Goal: Task Accomplishment & Management: Manage account settings

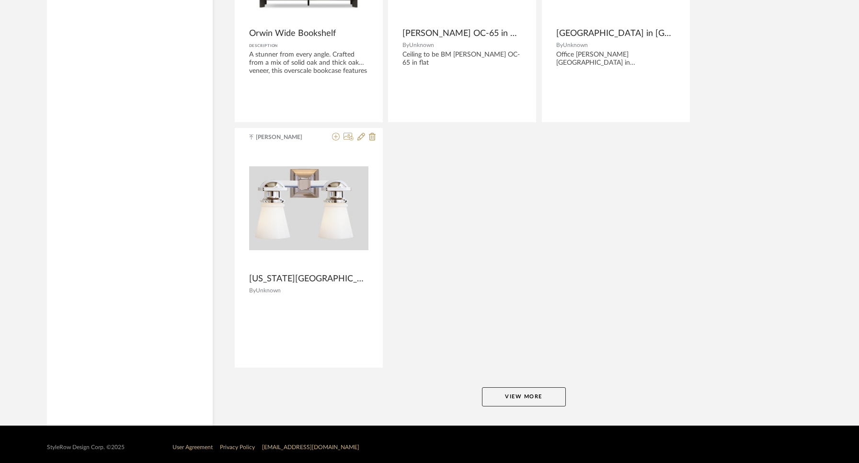
scroll to position [1777, 0]
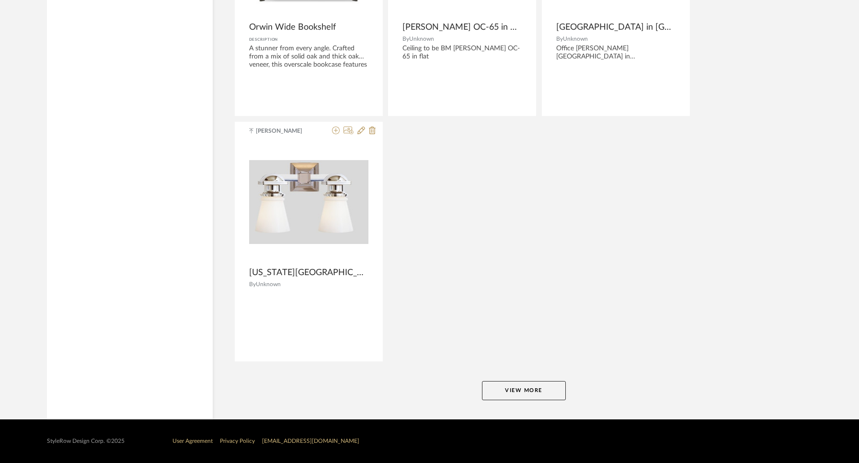
click at [534, 389] on button "View More" at bounding box center [524, 390] width 84 height 19
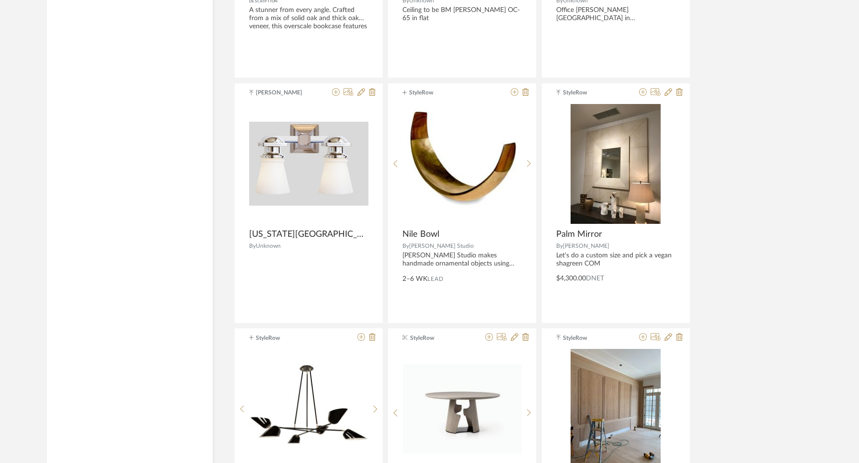
scroll to position [1819, 0]
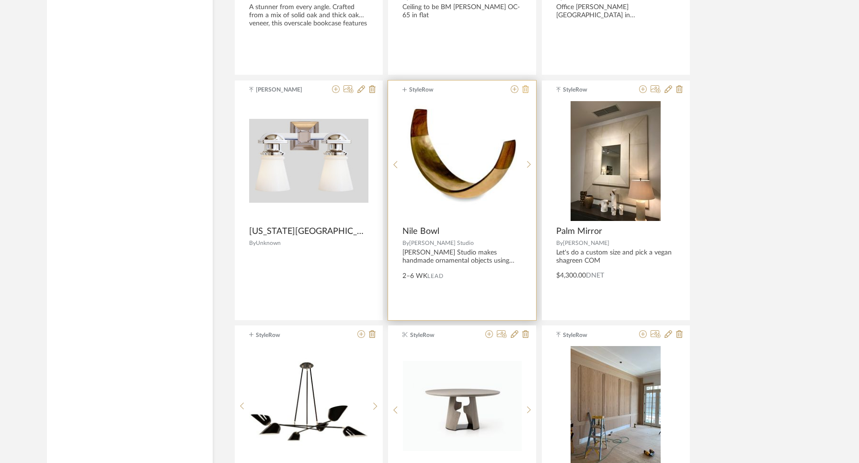
click at [526, 88] on icon at bounding box center [526, 89] width 7 height 8
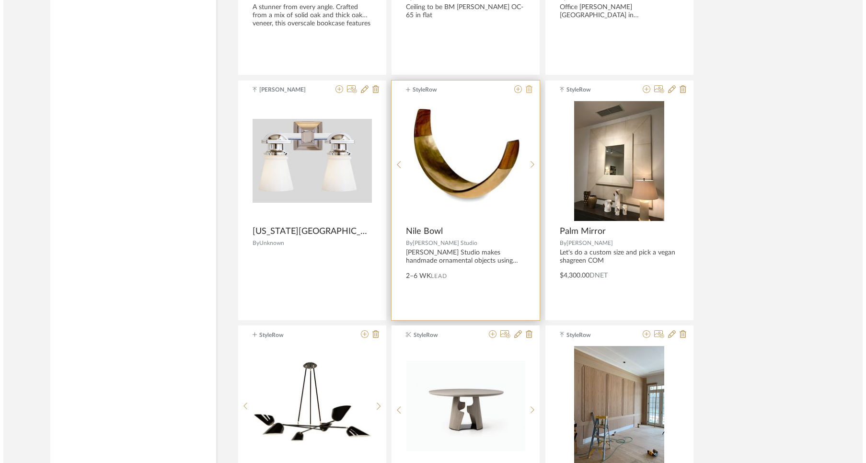
scroll to position [0, 0]
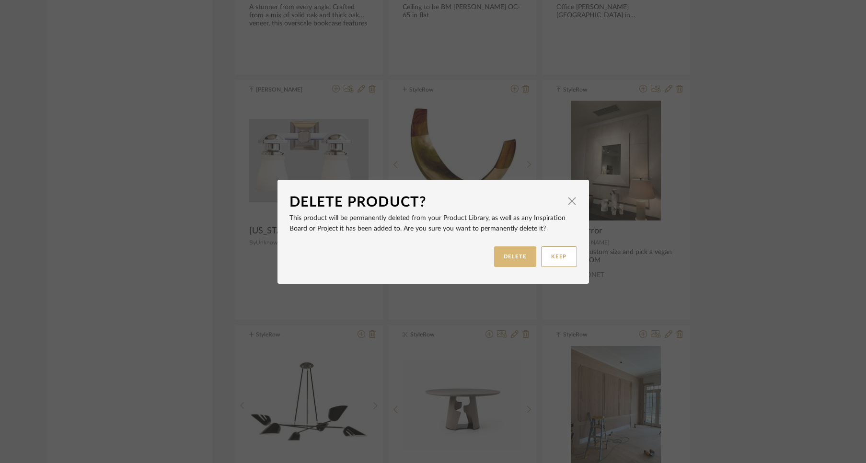
click at [520, 258] on button "DELETE" at bounding box center [515, 256] width 42 height 21
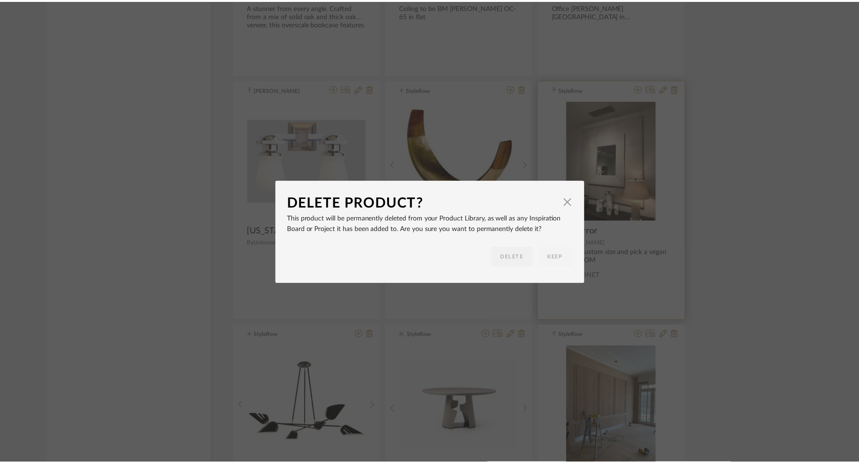
scroll to position [1819, 0]
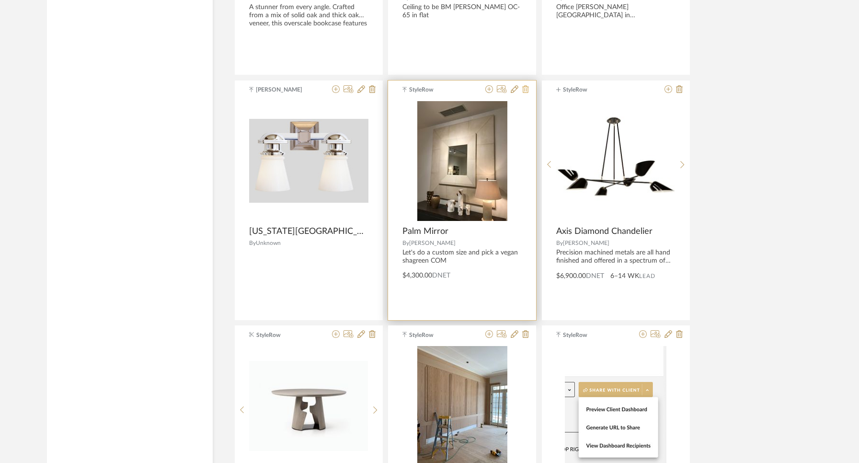
click at [526, 90] on icon at bounding box center [526, 89] width 7 height 8
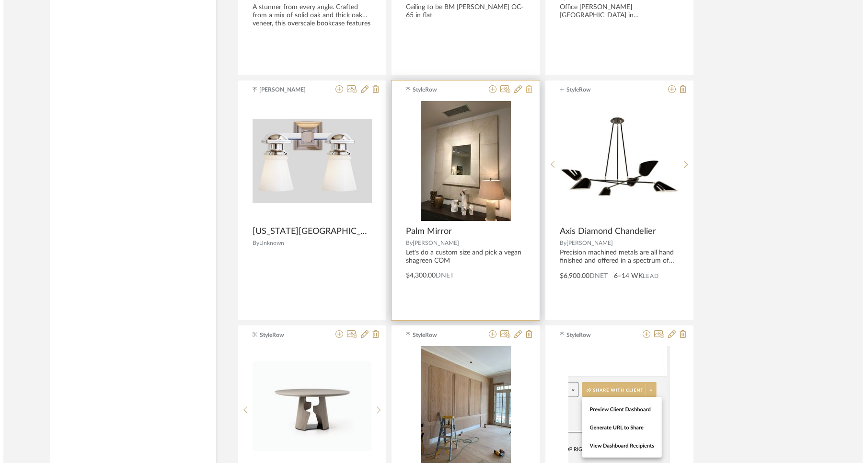
scroll to position [0, 0]
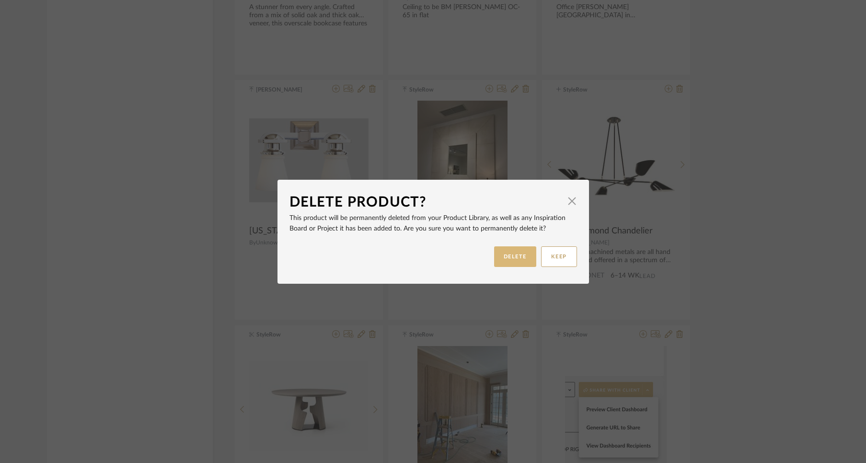
click at [505, 255] on button "DELETE" at bounding box center [515, 256] width 42 height 21
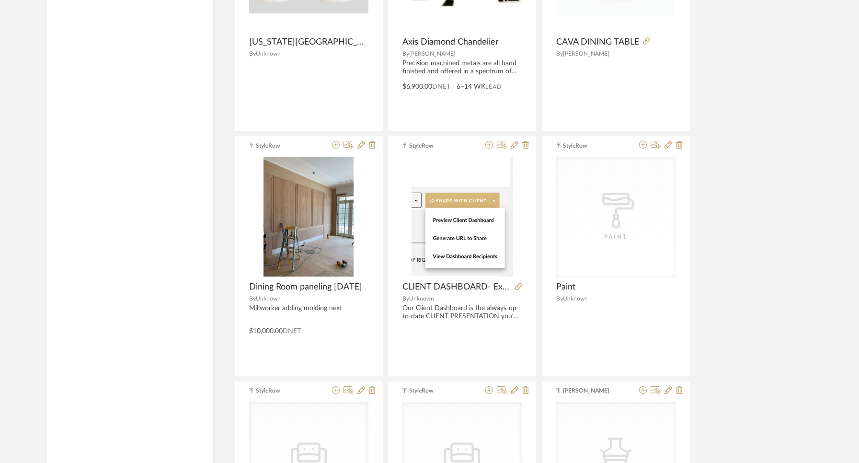
scroll to position [2016, 0]
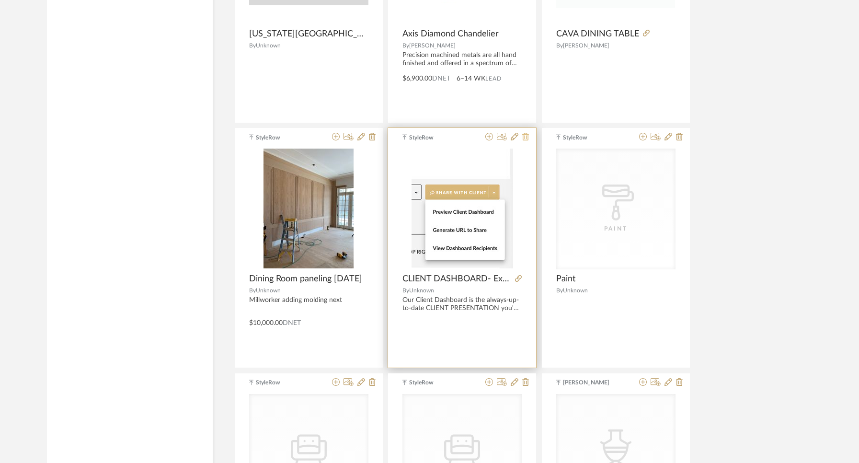
click at [525, 136] on icon at bounding box center [526, 137] width 7 height 8
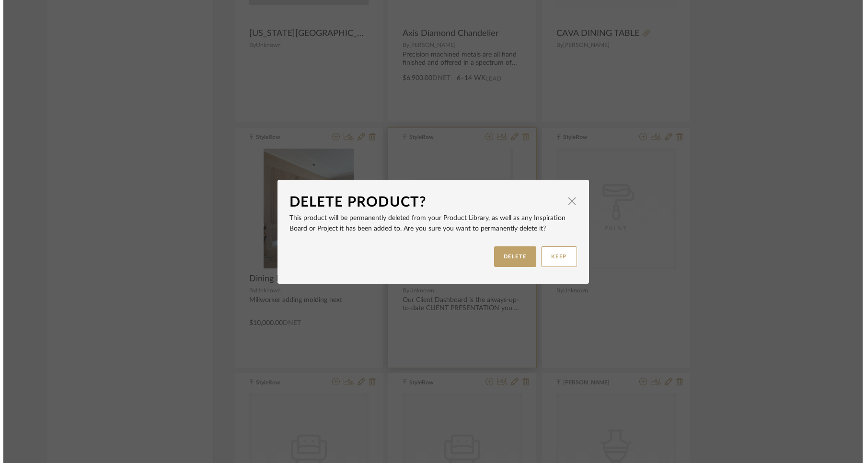
scroll to position [0, 0]
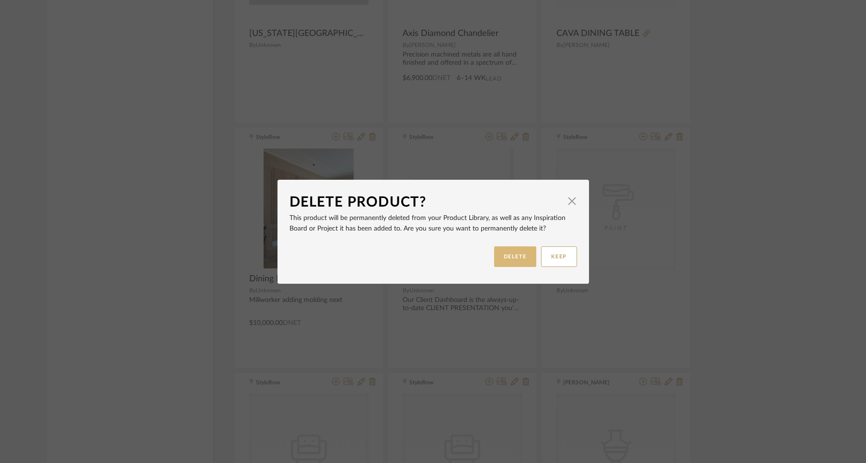
click at [509, 255] on button "DELETE" at bounding box center [515, 256] width 42 height 21
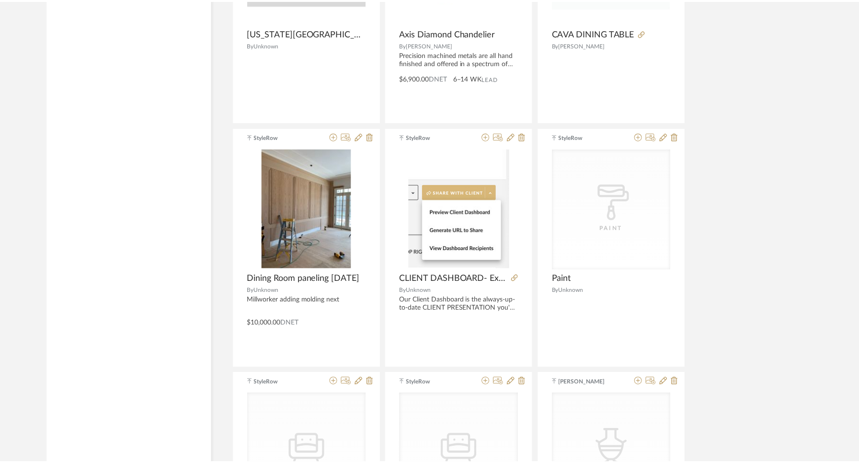
scroll to position [2016, 0]
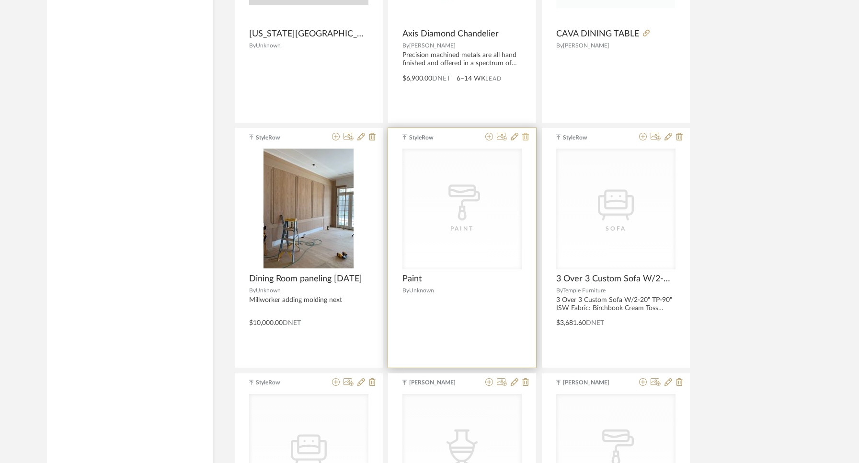
click at [523, 138] on icon at bounding box center [526, 137] width 7 height 8
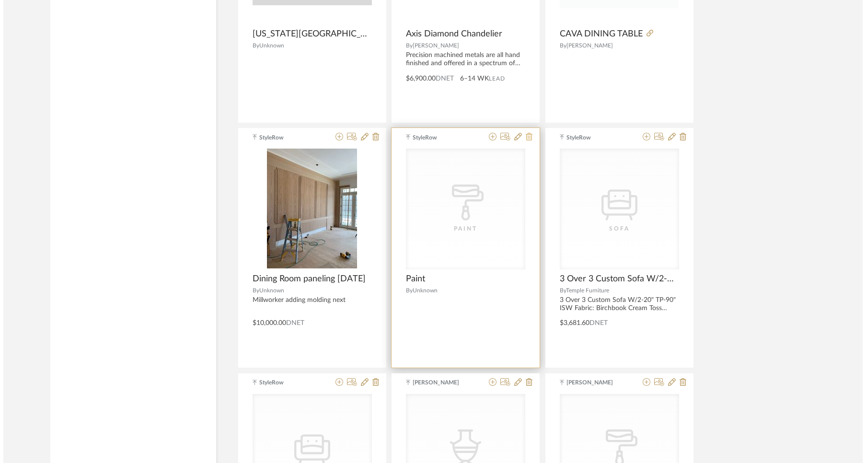
scroll to position [0, 0]
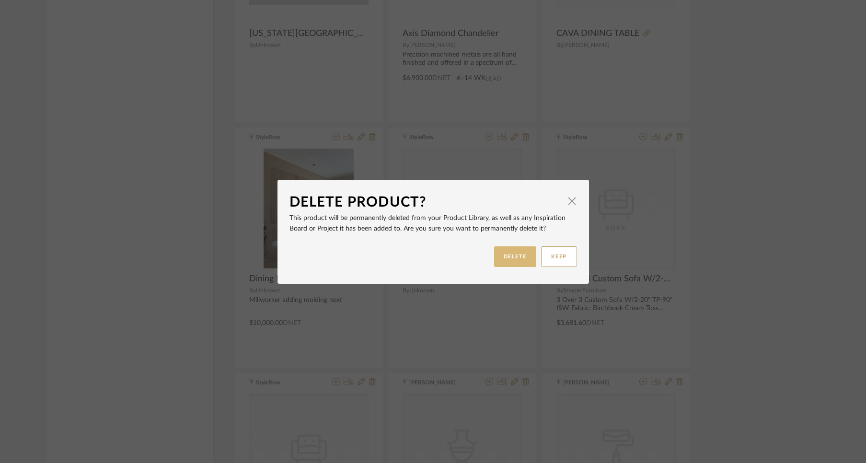
click at [510, 259] on button "DELETE" at bounding box center [515, 256] width 42 height 21
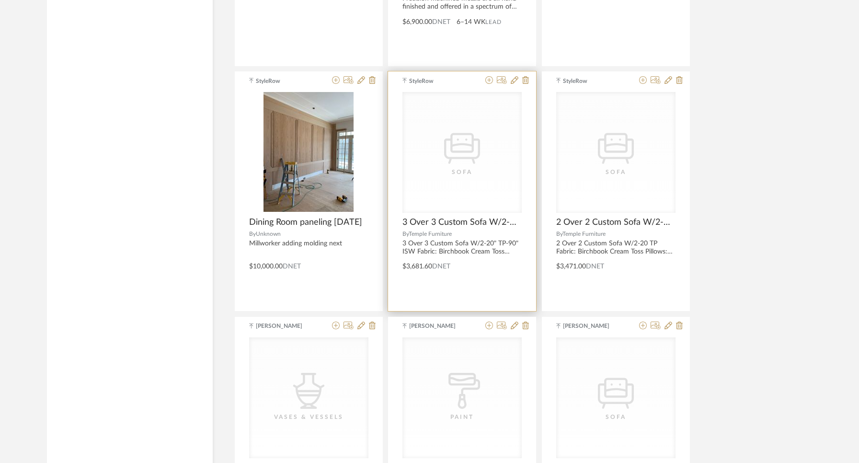
scroll to position [2073, 0]
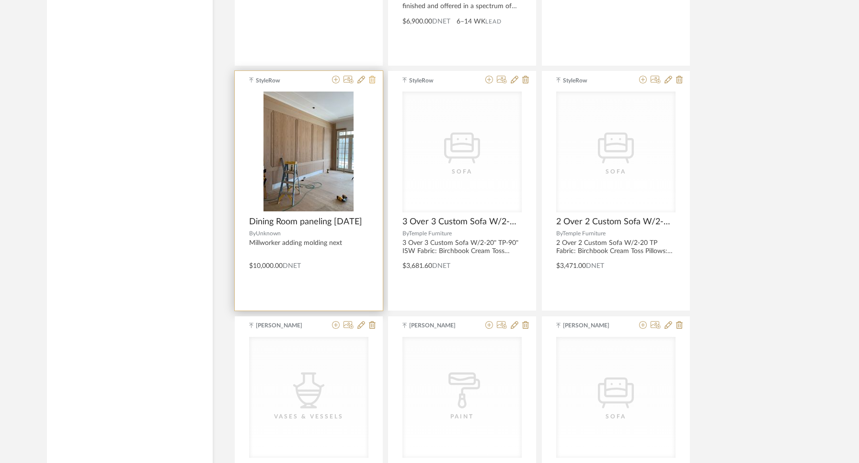
click at [372, 81] on icon at bounding box center [372, 80] width 7 height 8
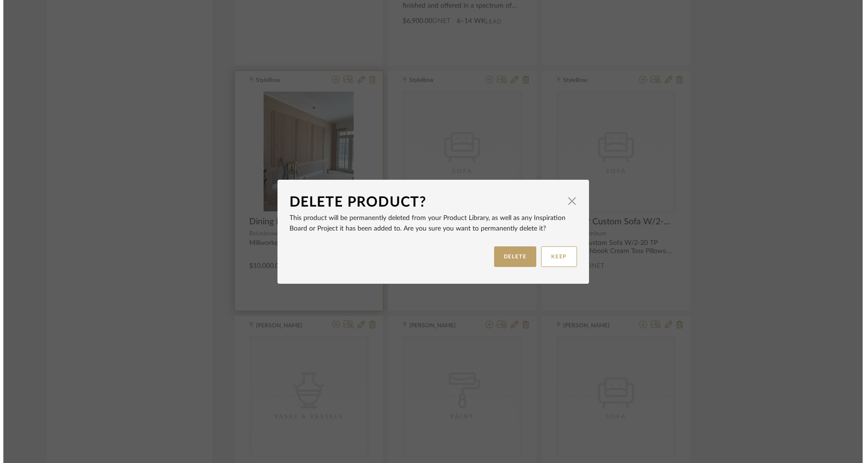
scroll to position [0, 0]
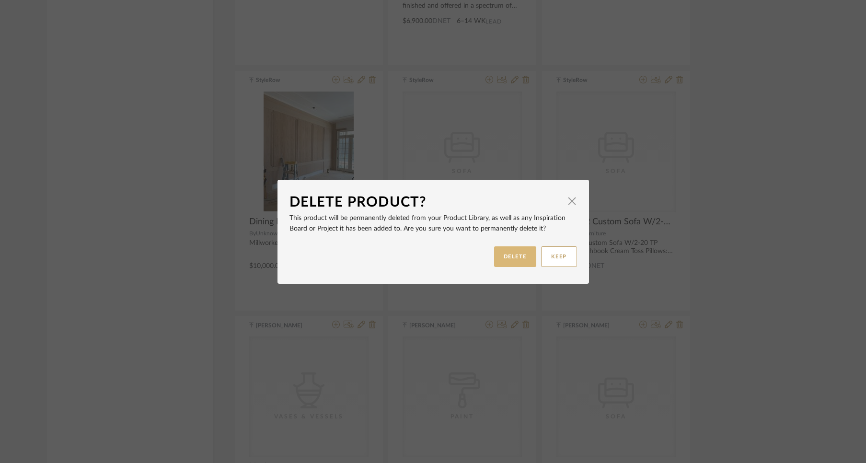
drag, startPoint x: 516, startPoint y: 262, endPoint x: 514, endPoint y: 257, distance: 5.0
click at [515, 259] on button "DELETE" at bounding box center [515, 256] width 42 height 21
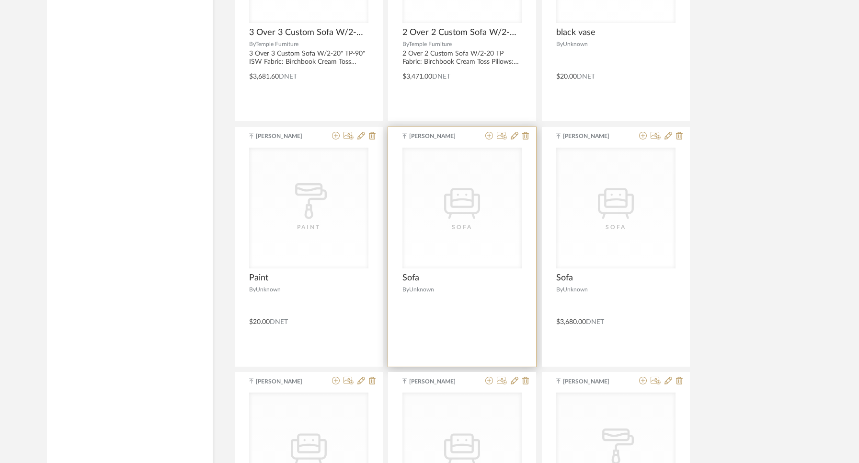
scroll to position [2073, 0]
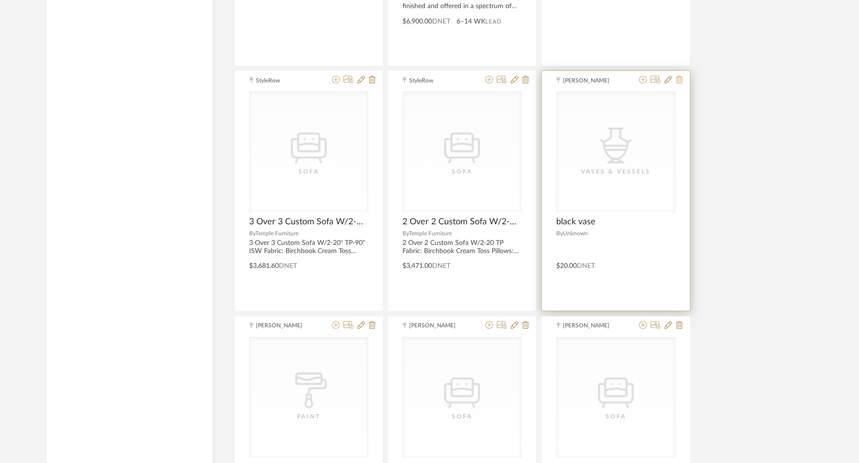
click at [679, 79] on icon at bounding box center [679, 80] width 7 height 8
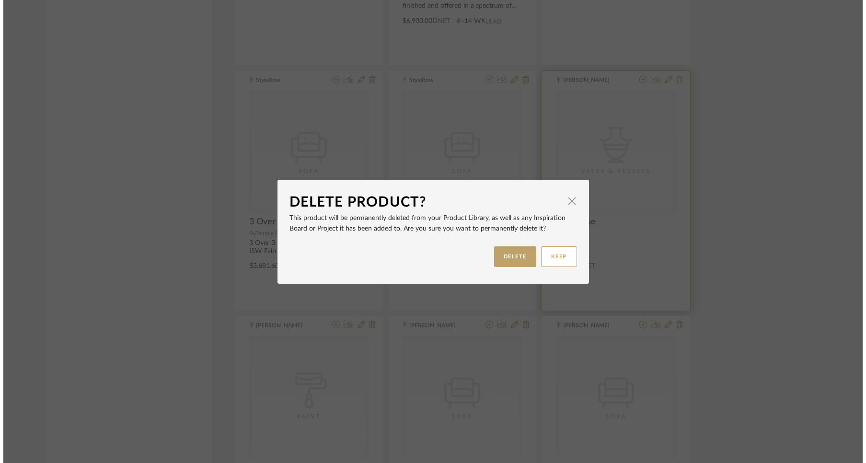
scroll to position [0, 0]
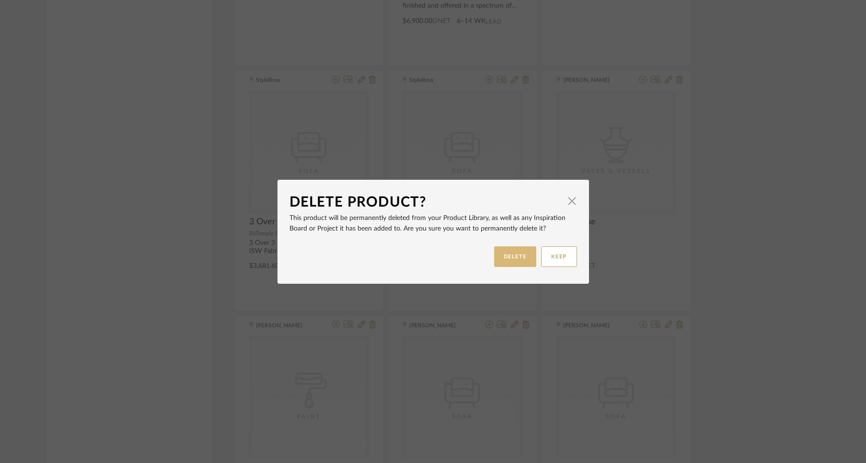
click at [506, 255] on button "DELETE" at bounding box center [515, 256] width 42 height 21
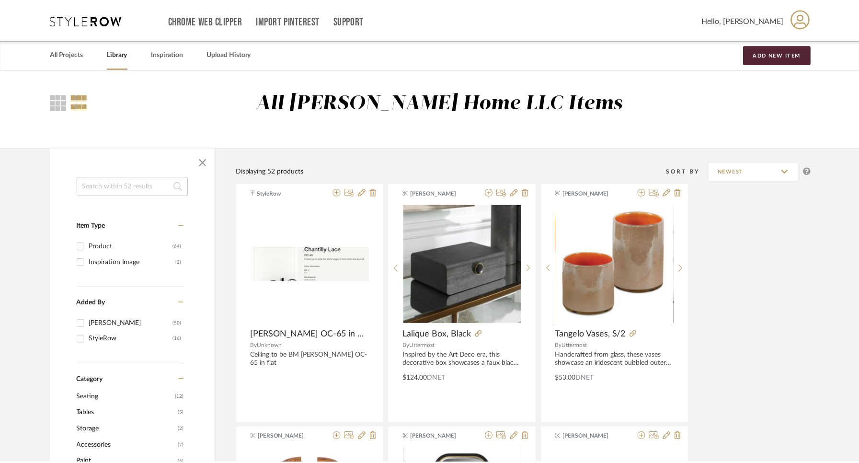
scroll to position [2073, 0]
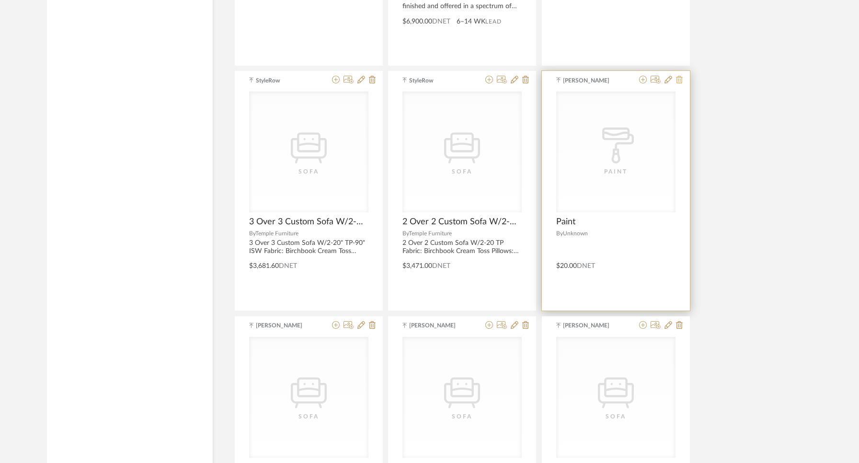
click at [680, 77] on icon at bounding box center [679, 80] width 7 height 8
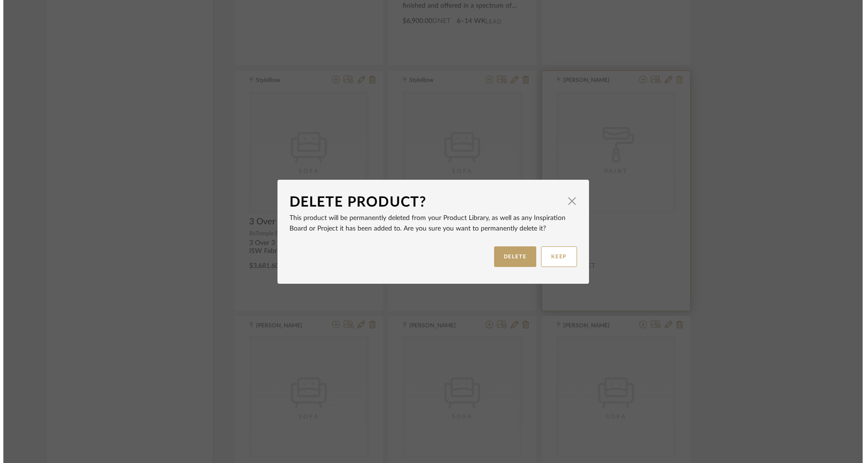
scroll to position [0, 0]
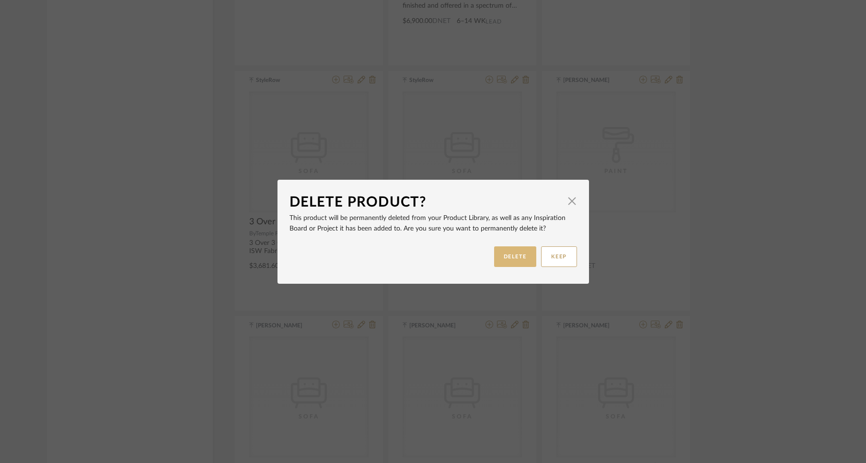
click at [498, 255] on button "DELETE" at bounding box center [515, 256] width 42 height 21
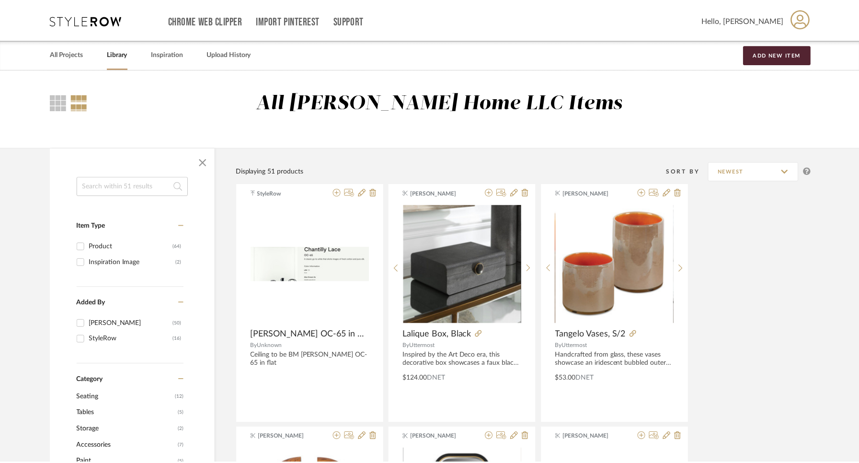
scroll to position [2073, 0]
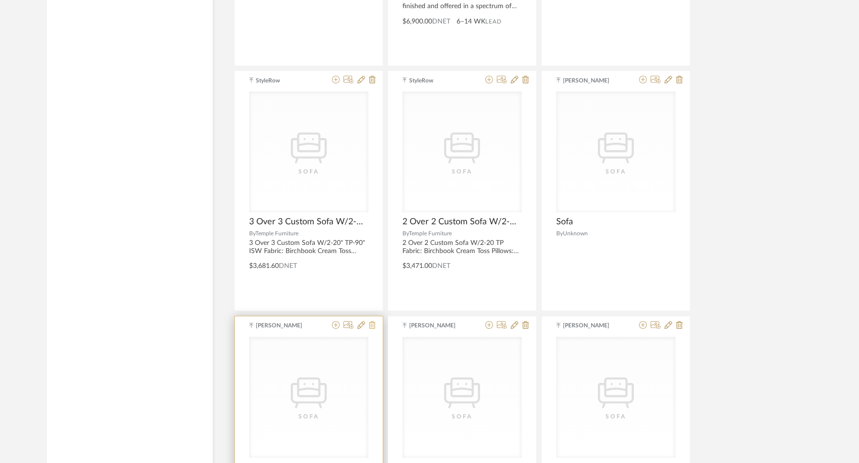
click at [373, 328] on icon at bounding box center [372, 325] width 7 height 8
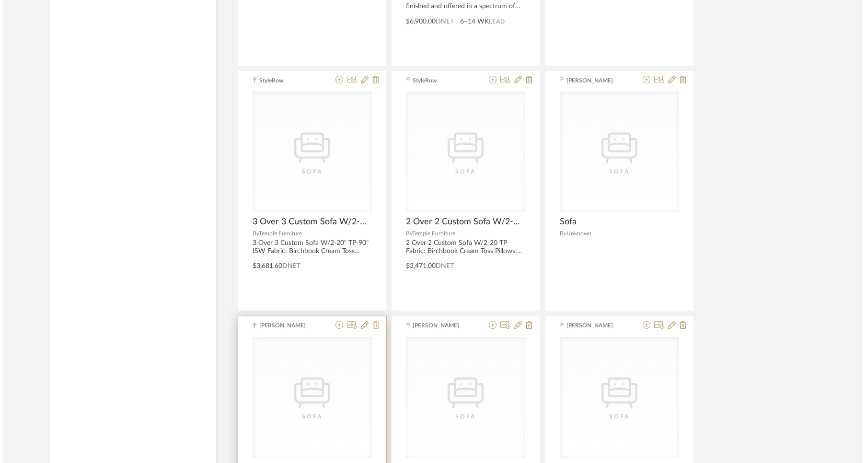
scroll to position [0, 0]
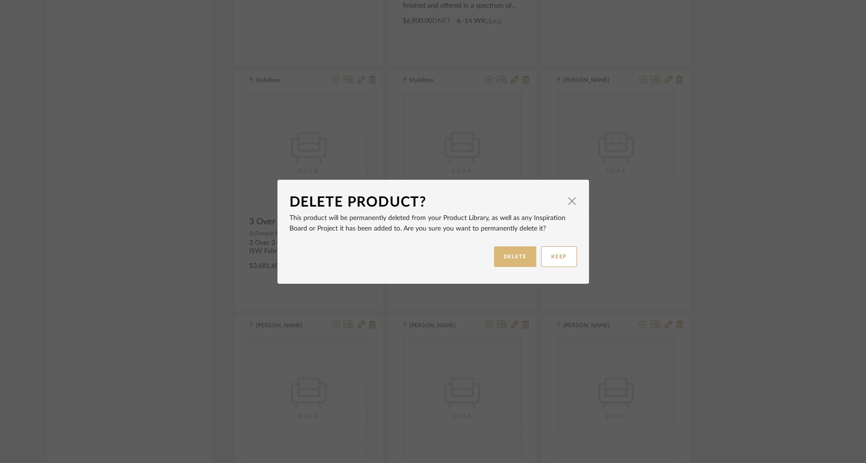
click at [505, 254] on button "DELETE" at bounding box center [515, 256] width 42 height 21
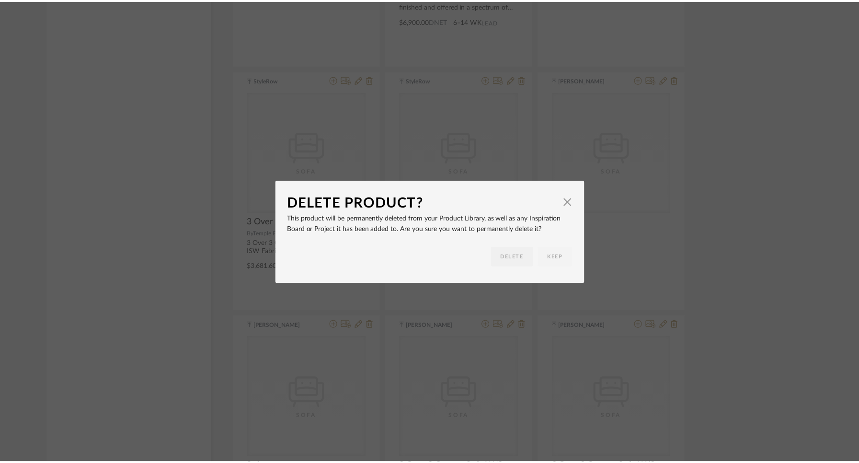
scroll to position [2073, 0]
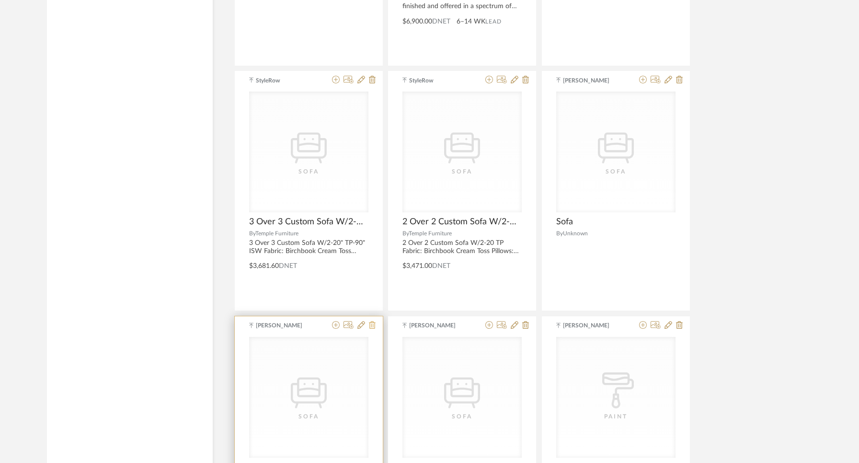
click at [371, 324] on icon at bounding box center [372, 325] width 7 height 8
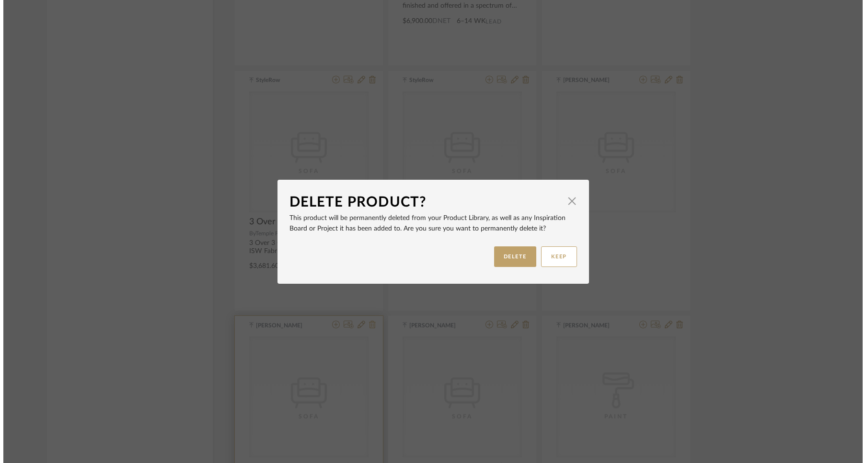
scroll to position [0, 0]
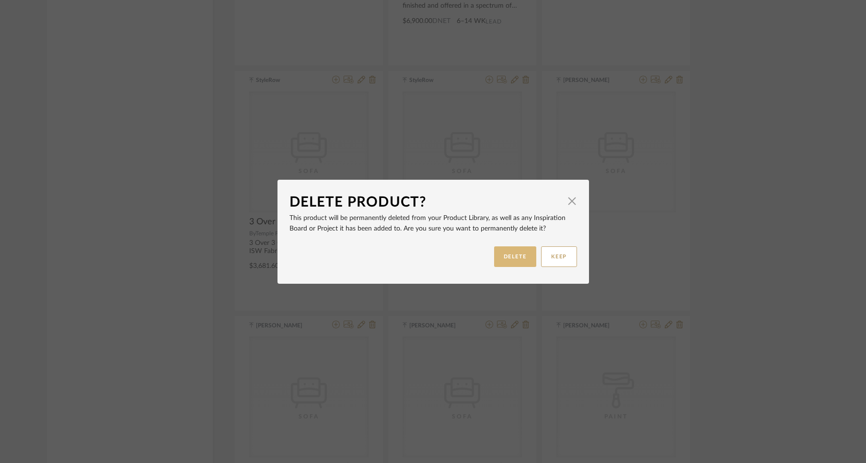
click at [520, 255] on button "DELETE" at bounding box center [515, 256] width 42 height 21
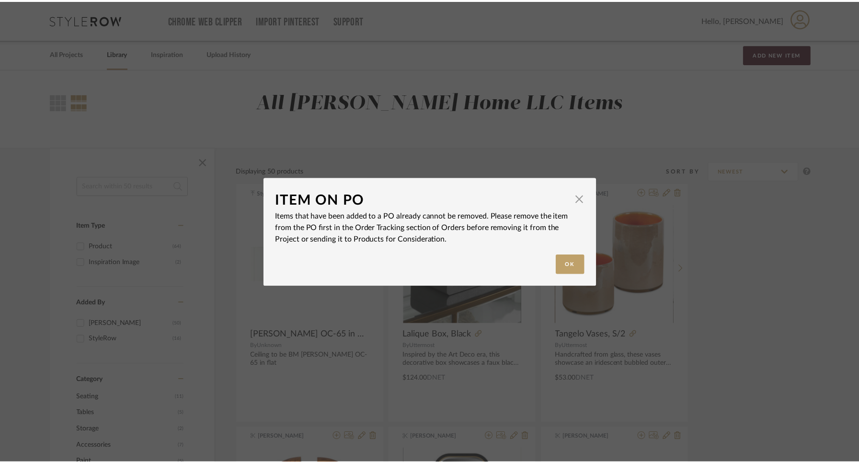
scroll to position [2073, 0]
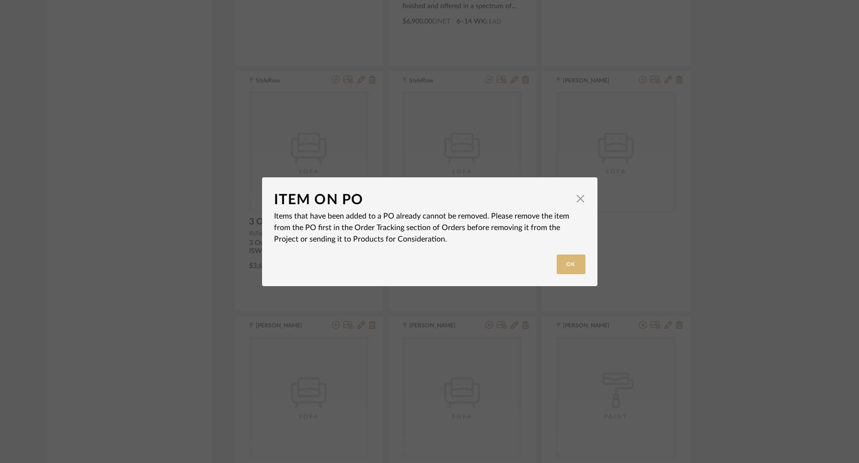
click at [570, 263] on button "Ok" at bounding box center [571, 265] width 29 height 20
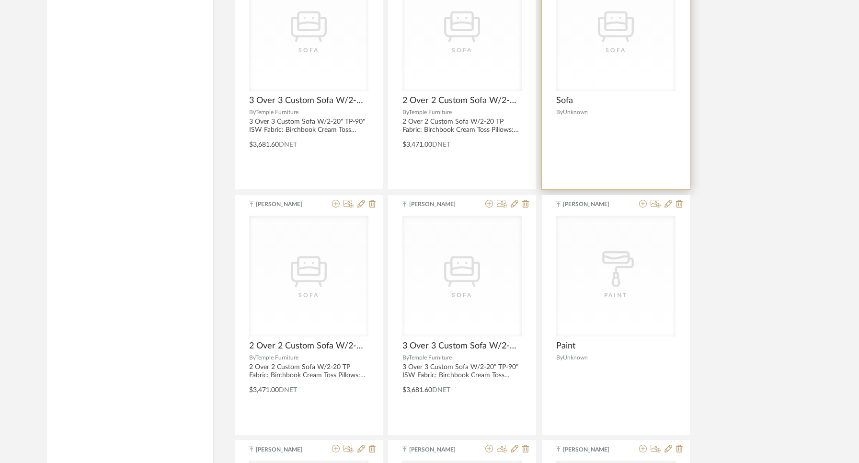
scroll to position [2195, 0]
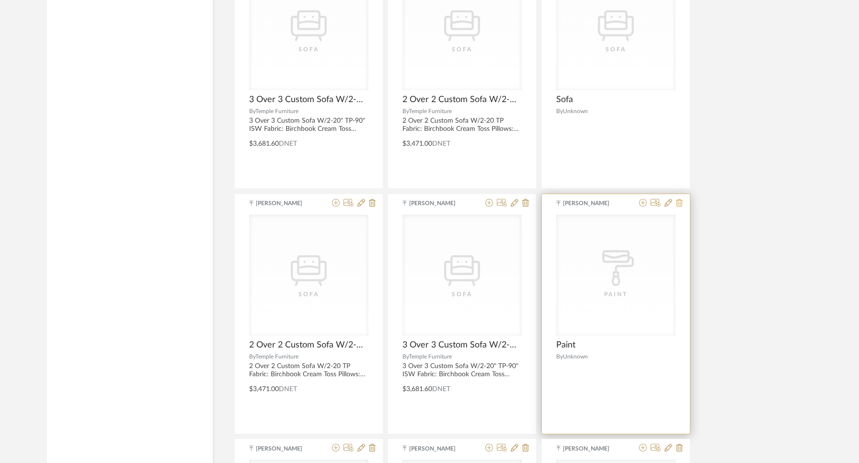
click at [682, 202] on icon at bounding box center [679, 203] width 7 height 8
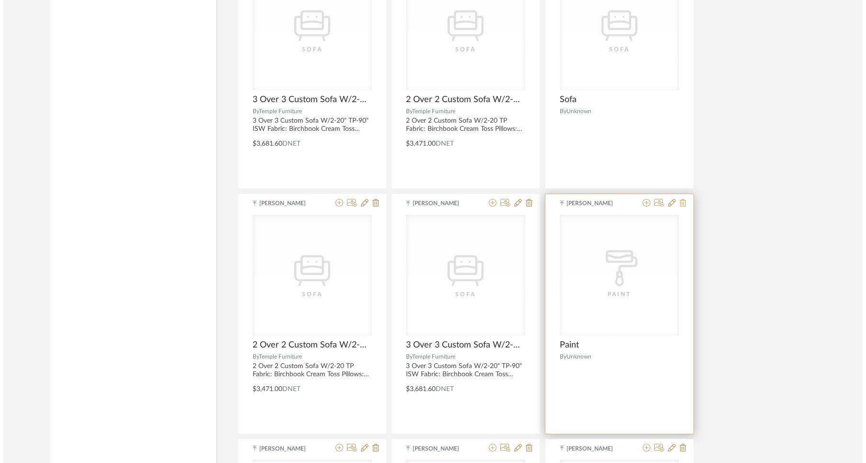
scroll to position [0, 0]
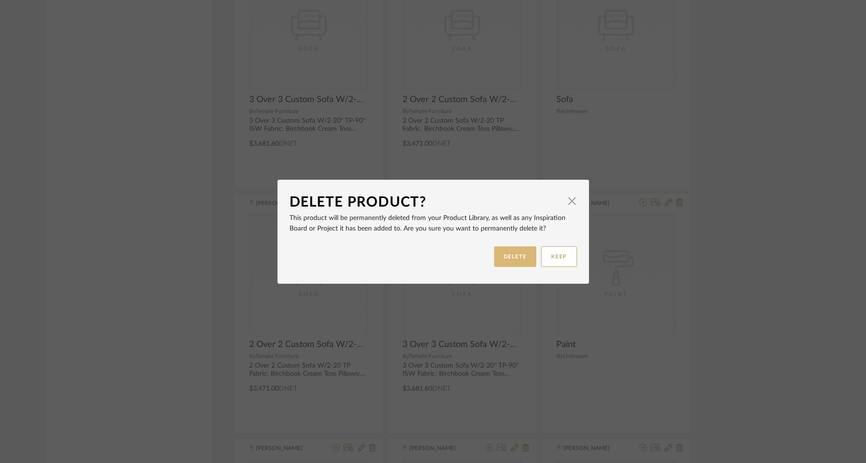
click at [523, 255] on button "DELETE" at bounding box center [515, 256] width 42 height 21
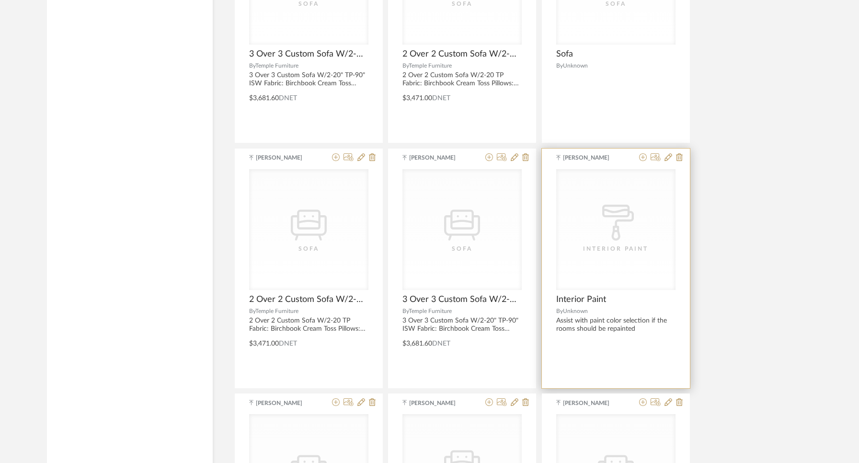
scroll to position [2291, 0]
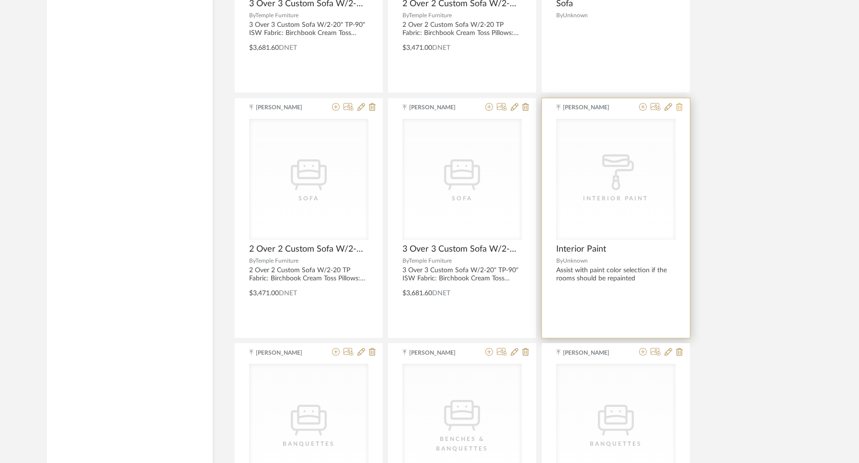
click at [677, 107] on icon at bounding box center [679, 107] width 7 height 8
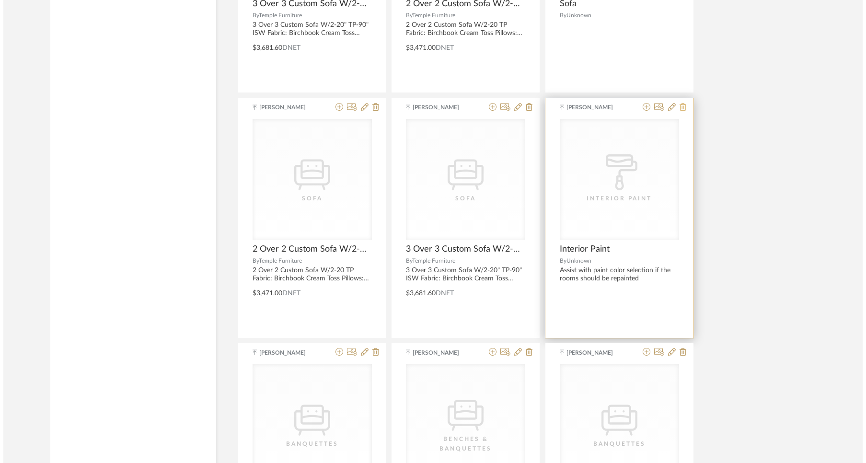
scroll to position [0, 0]
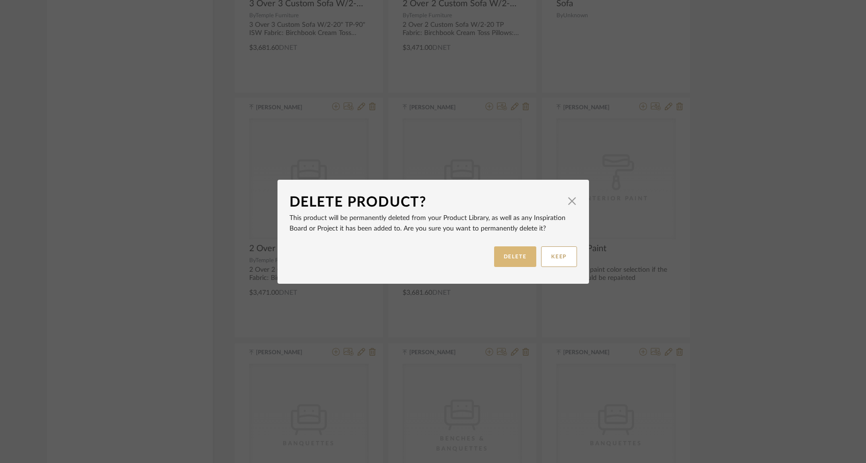
click at [520, 258] on button "DELETE" at bounding box center [515, 256] width 42 height 21
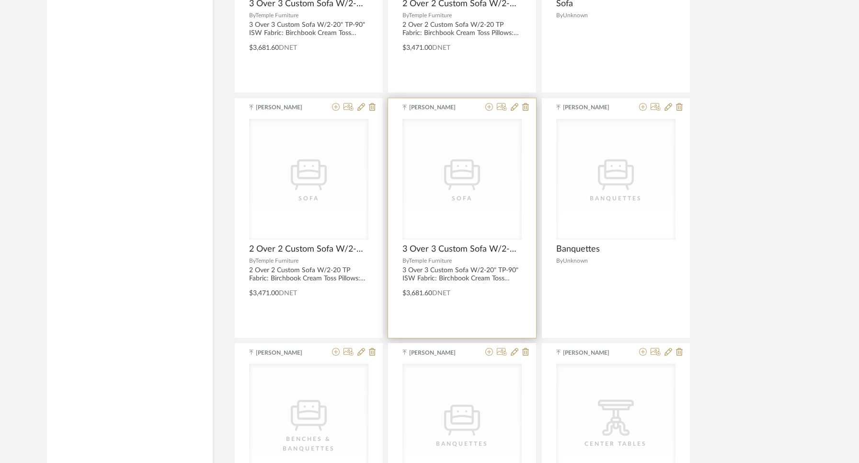
scroll to position [2316, 0]
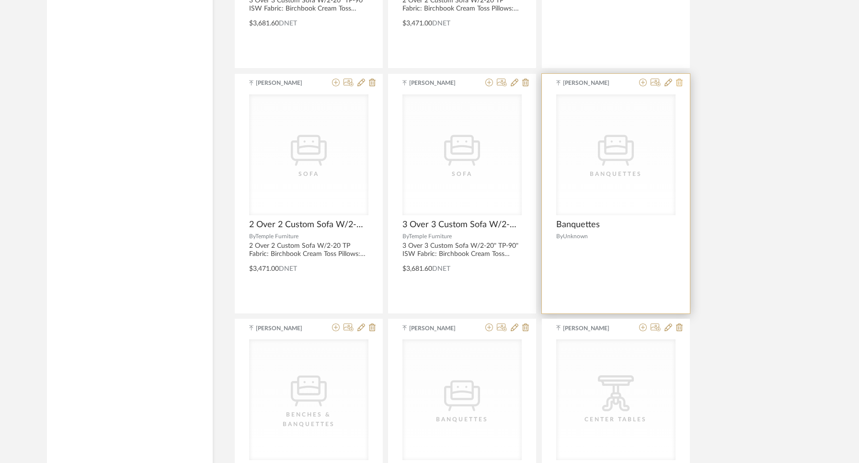
click at [679, 81] on icon at bounding box center [679, 83] width 7 height 8
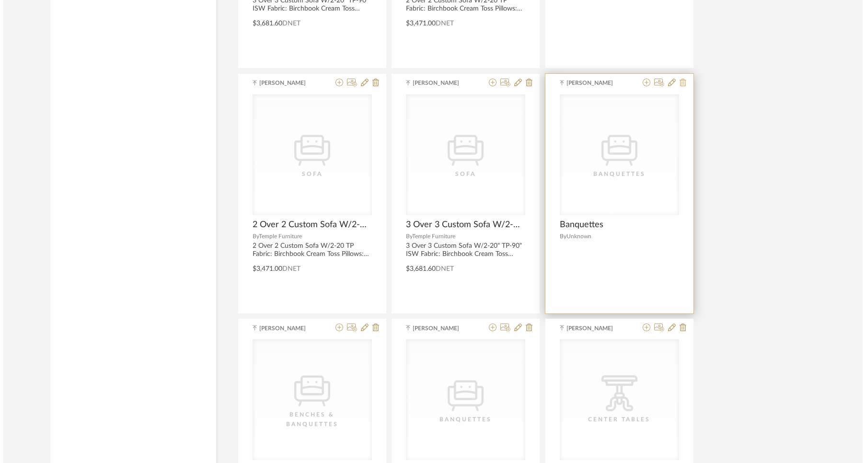
scroll to position [0, 0]
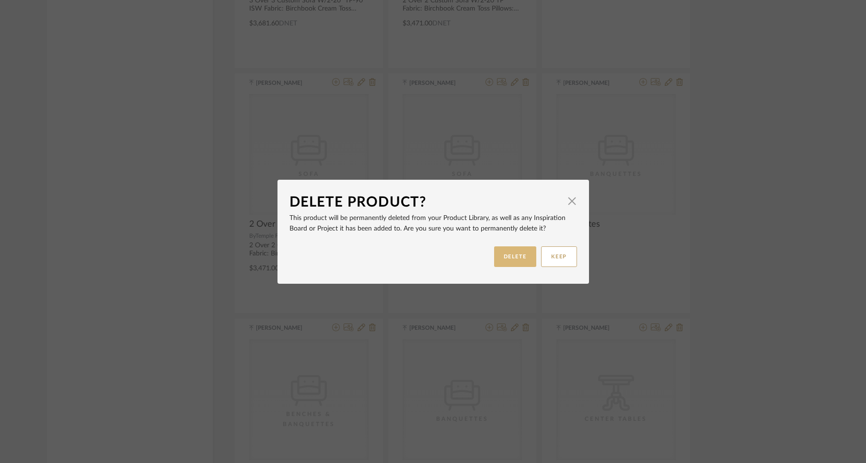
click at [509, 256] on button "DELETE" at bounding box center [515, 256] width 42 height 21
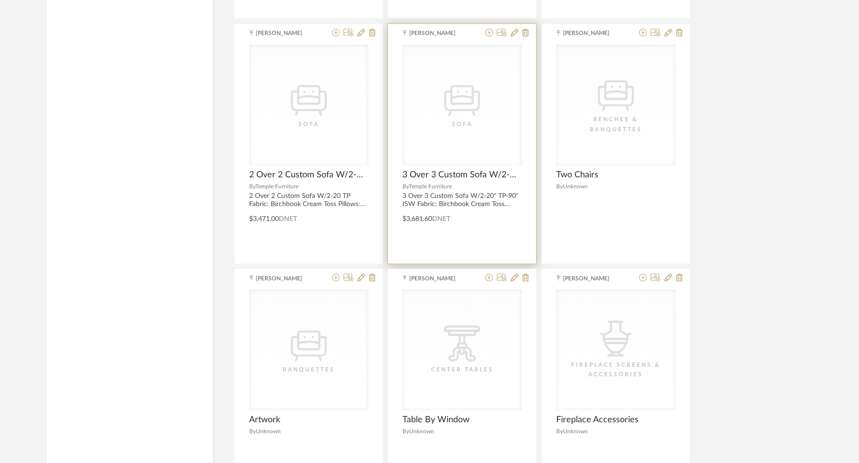
scroll to position [2456, 0]
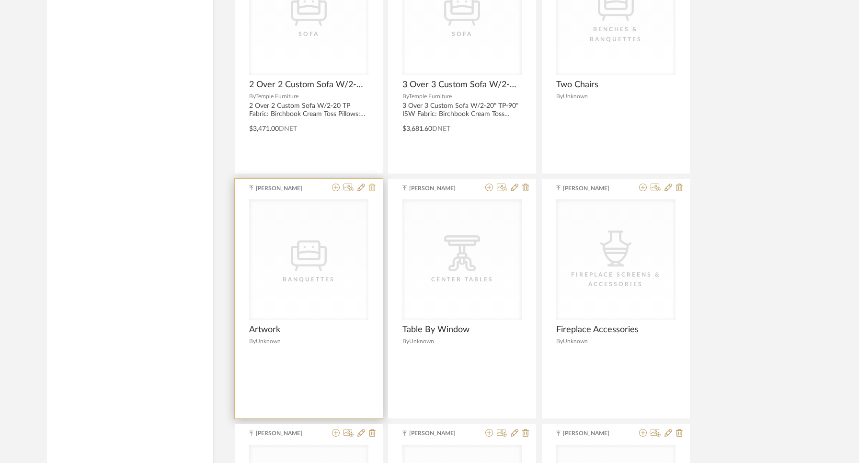
click at [371, 187] on icon at bounding box center [372, 188] width 7 height 8
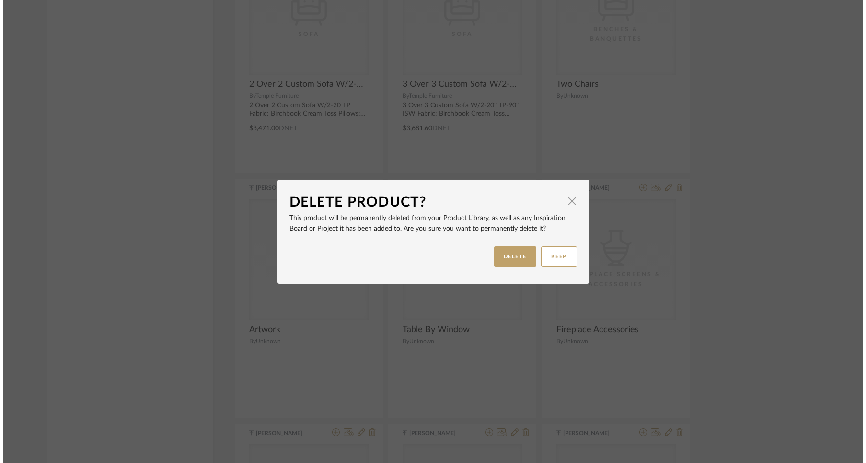
scroll to position [0, 0]
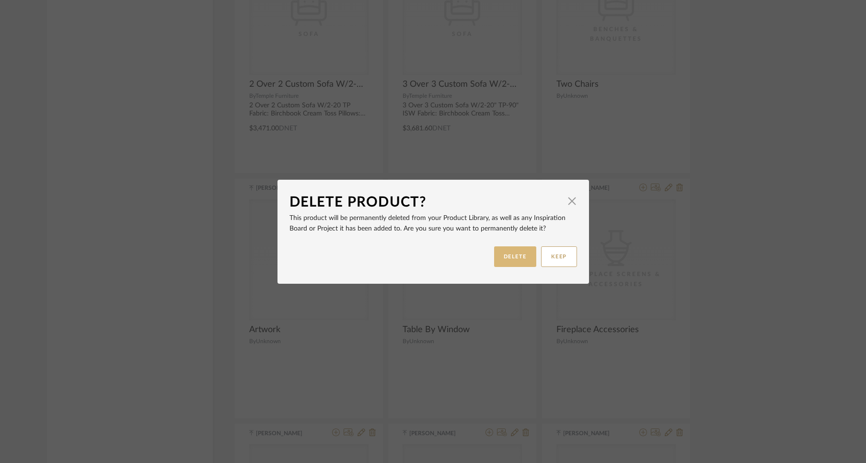
click at [514, 255] on button "DELETE" at bounding box center [515, 256] width 42 height 21
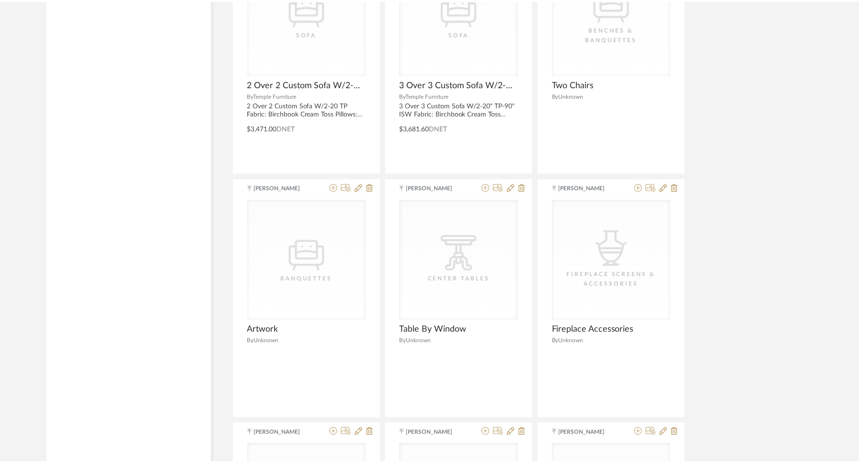
scroll to position [2456, 0]
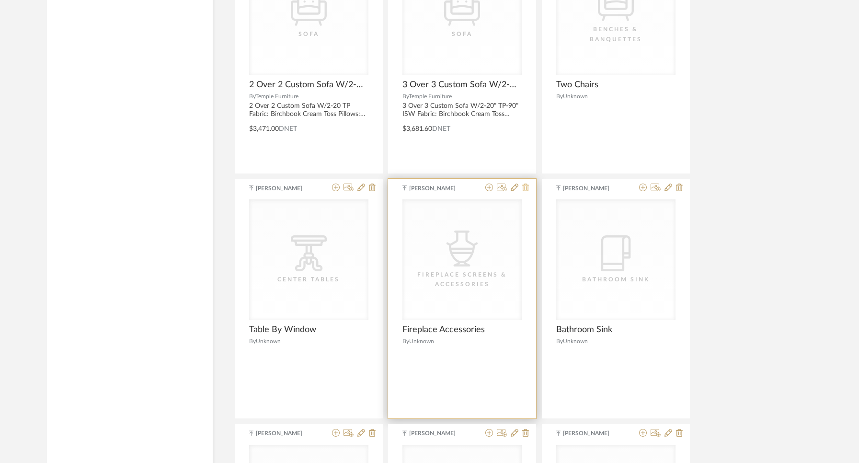
click at [526, 186] on icon at bounding box center [526, 188] width 7 height 8
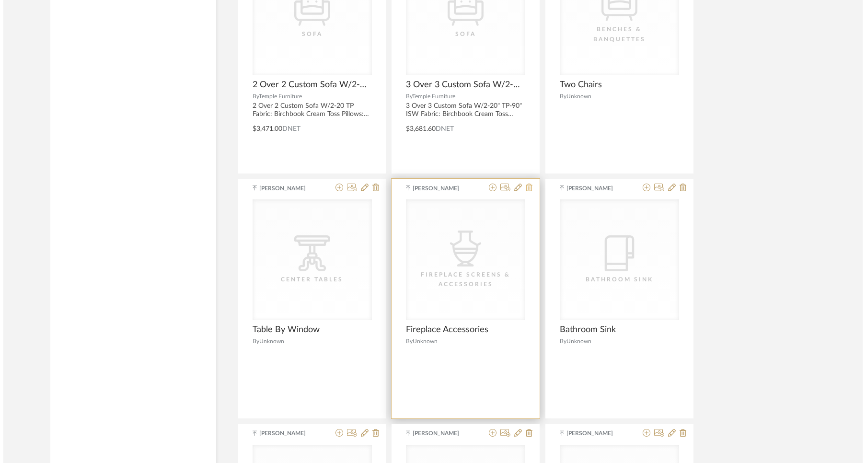
scroll to position [0, 0]
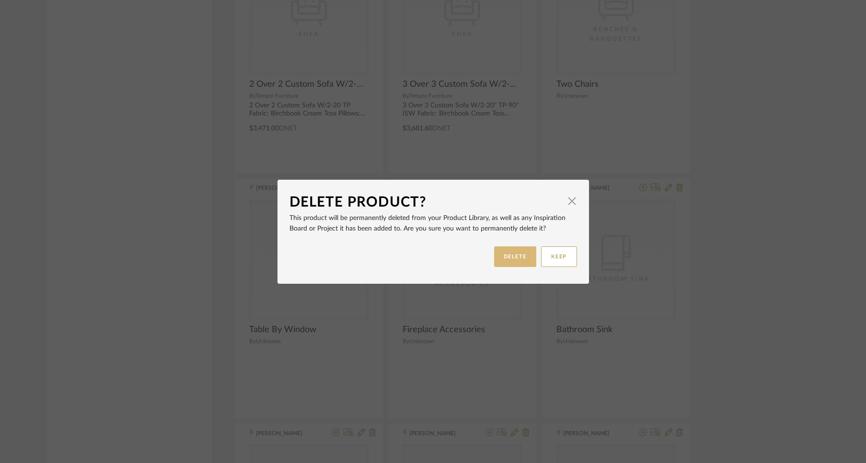
click at [506, 258] on button "DELETE" at bounding box center [515, 256] width 42 height 21
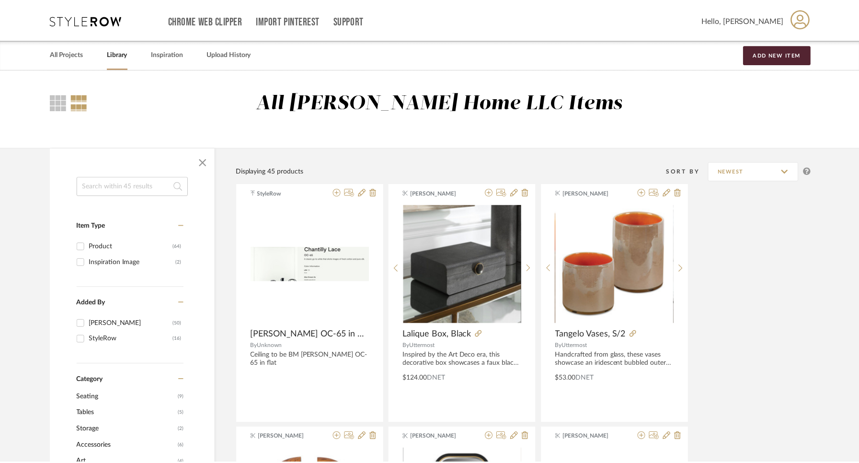
scroll to position [2456, 0]
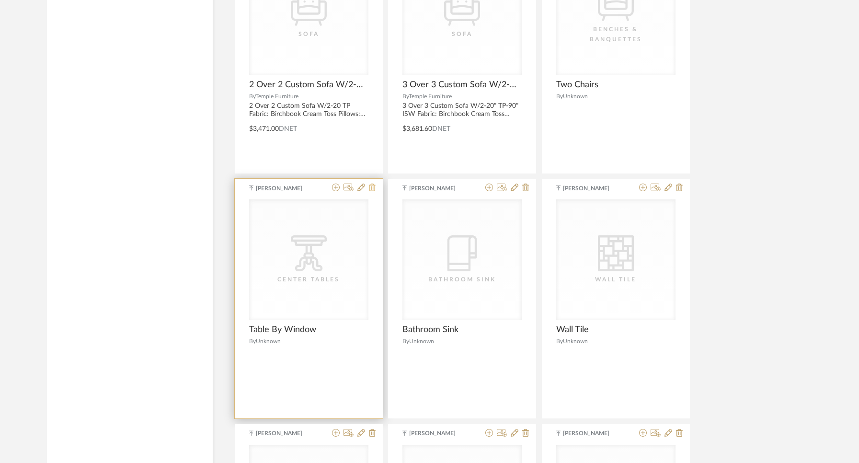
click at [372, 188] on icon at bounding box center [372, 188] width 7 height 8
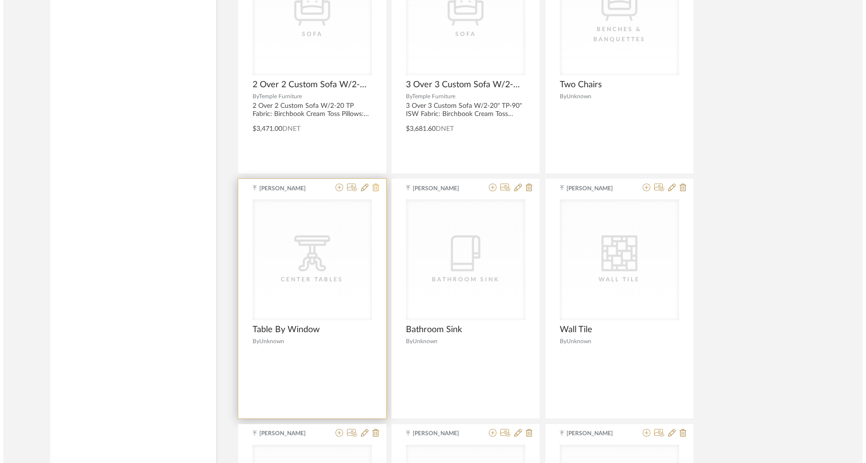
scroll to position [0, 0]
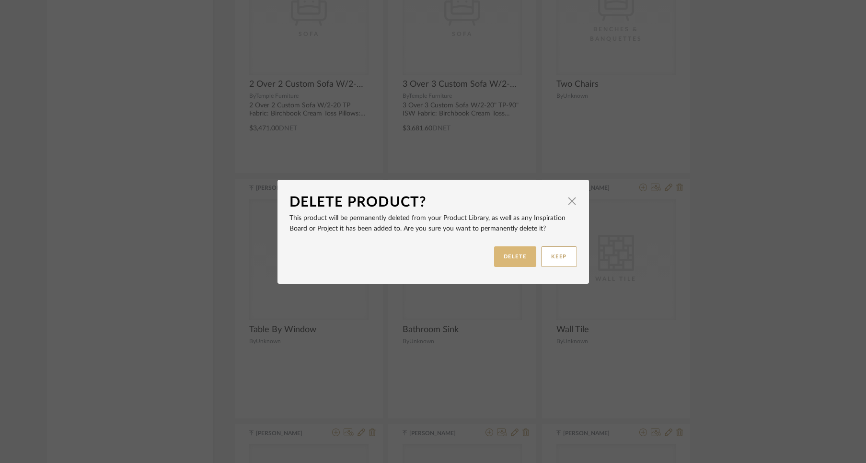
click at [498, 255] on button "DELETE" at bounding box center [515, 256] width 42 height 21
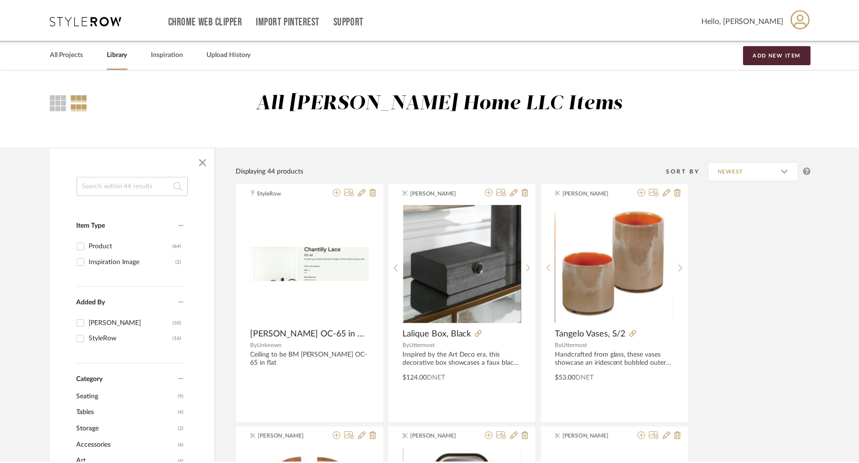
scroll to position [2456, 0]
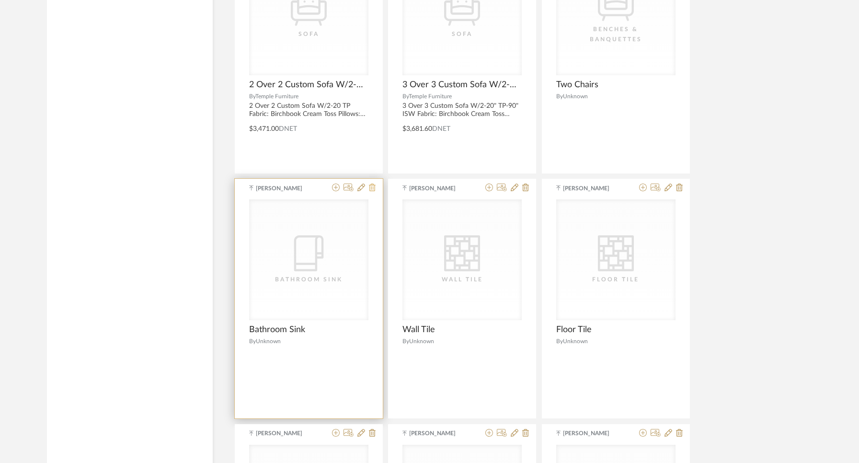
click at [373, 189] on icon at bounding box center [372, 188] width 7 height 8
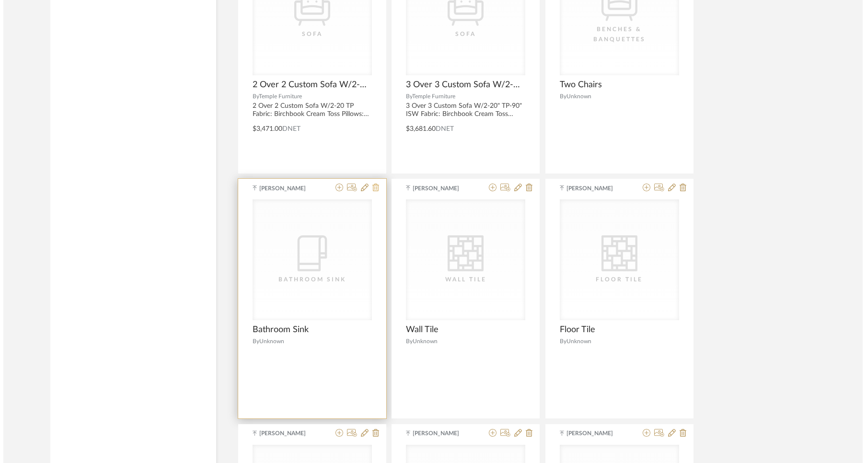
scroll to position [0, 0]
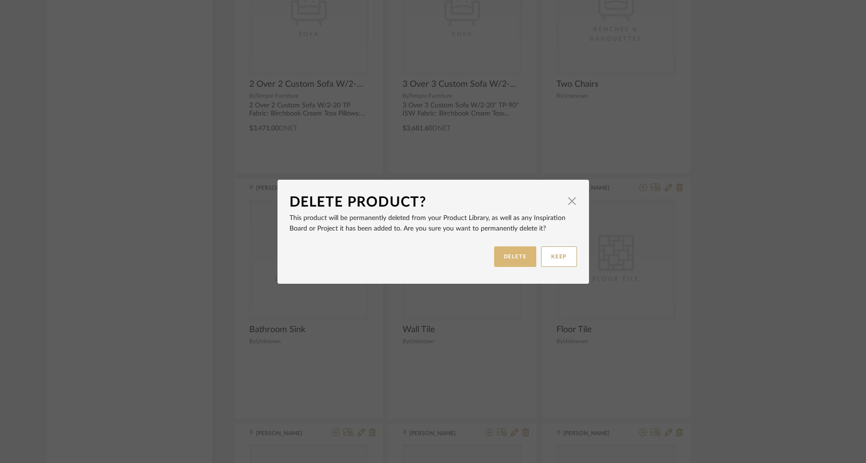
click at [518, 255] on button "DELETE" at bounding box center [515, 256] width 42 height 21
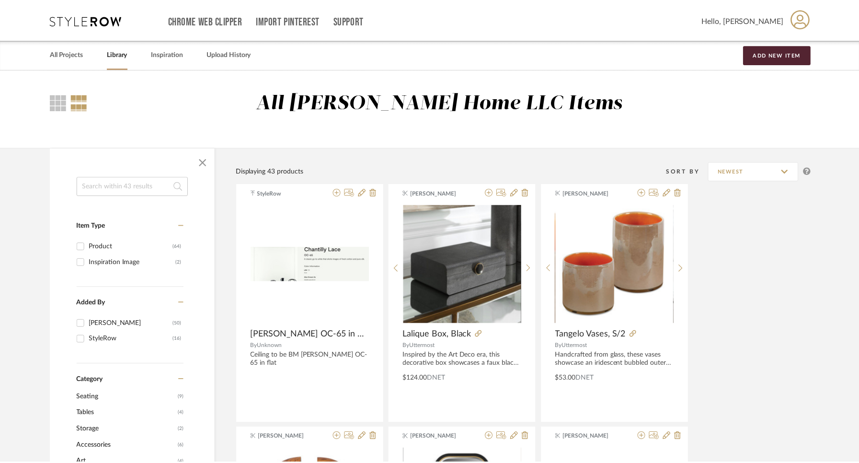
scroll to position [2456, 0]
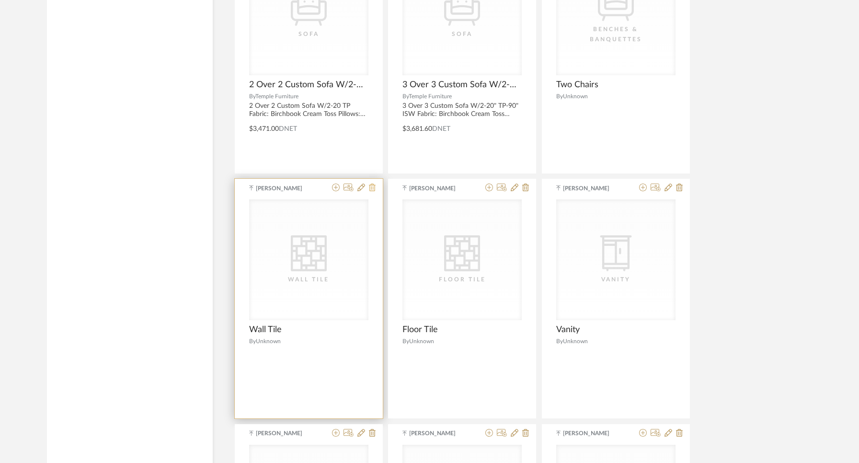
click at [372, 188] on icon at bounding box center [372, 188] width 7 height 8
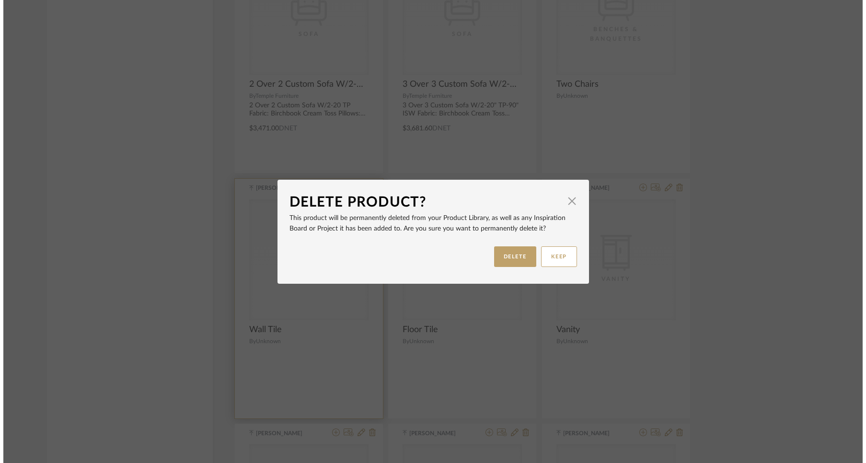
scroll to position [0, 0]
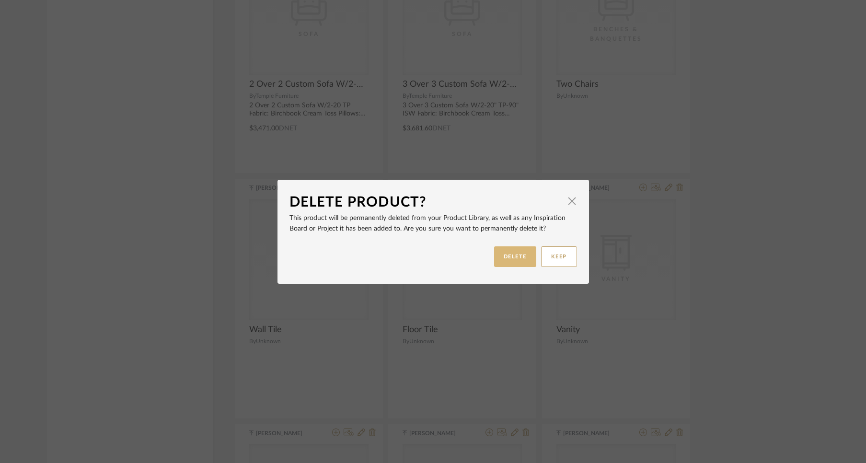
click at [512, 255] on button "DELETE" at bounding box center [515, 256] width 42 height 21
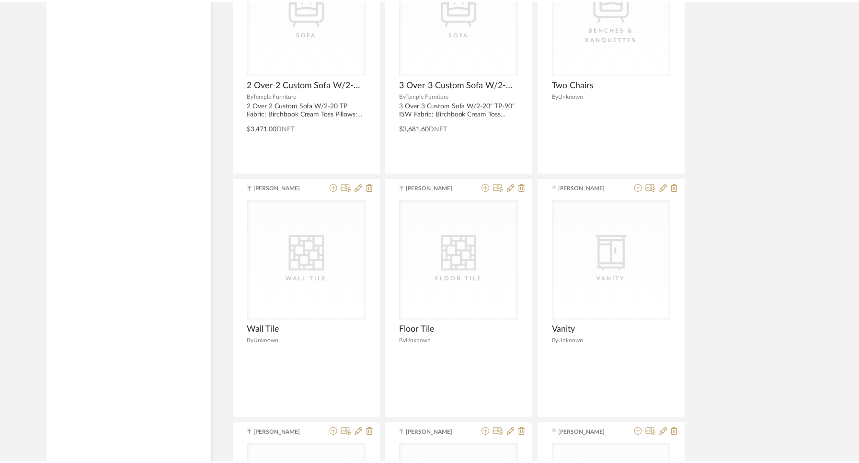
scroll to position [2456, 0]
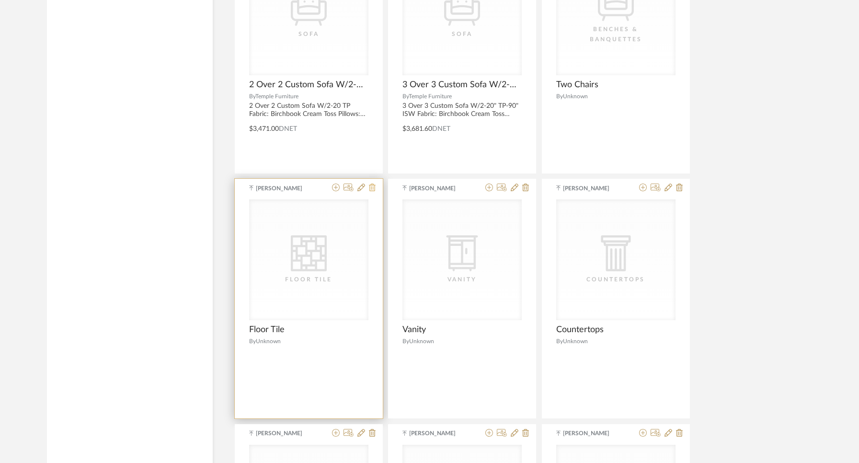
click at [371, 188] on icon at bounding box center [372, 188] width 7 height 8
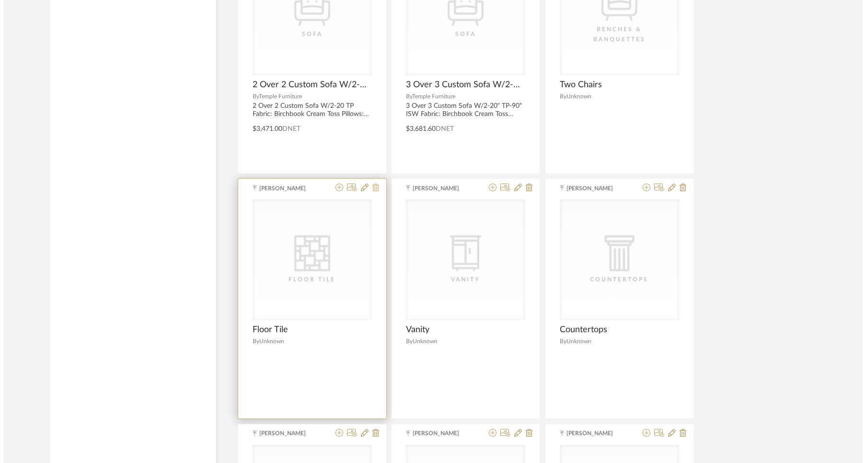
scroll to position [0, 0]
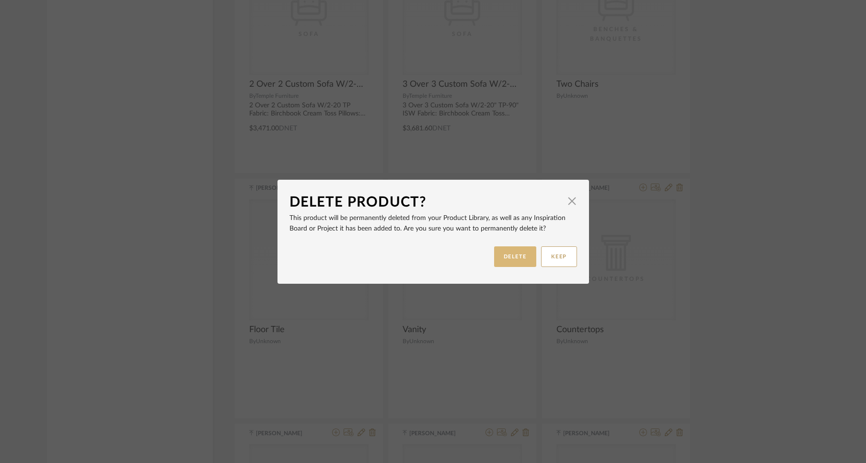
click at [508, 255] on button "DELETE" at bounding box center [515, 256] width 42 height 21
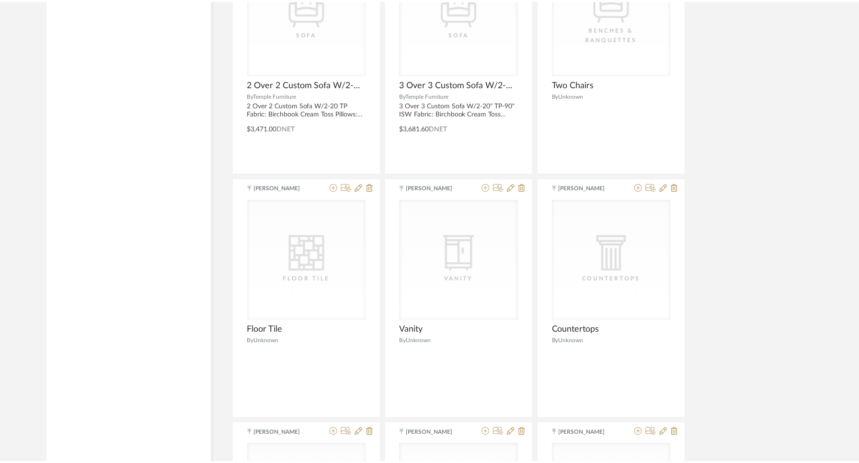
scroll to position [2456, 0]
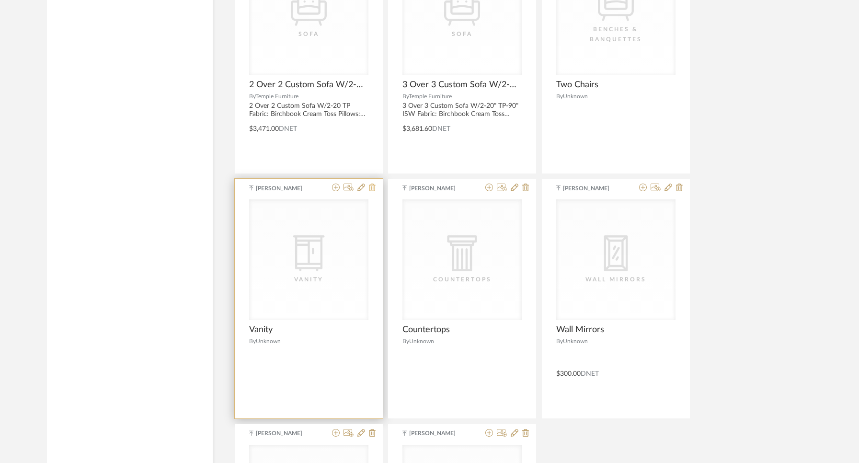
click at [369, 186] on icon at bounding box center [372, 188] width 7 height 8
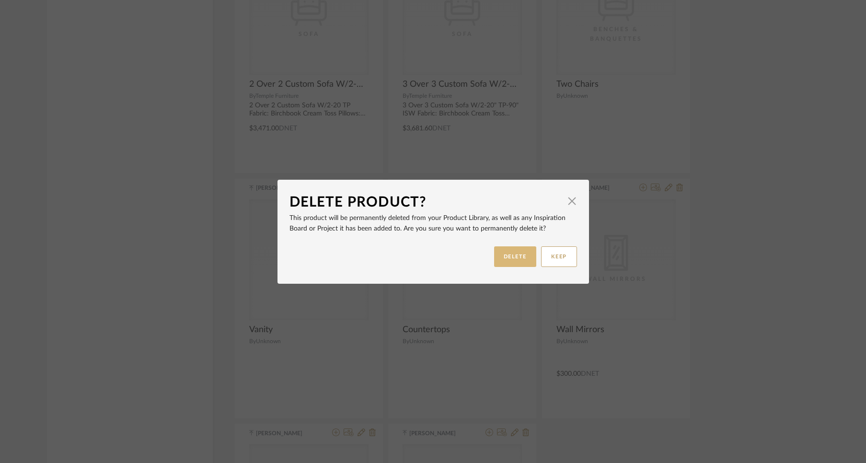
click at [502, 258] on button "DELETE" at bounding box center [515, 256] width 42 height 21
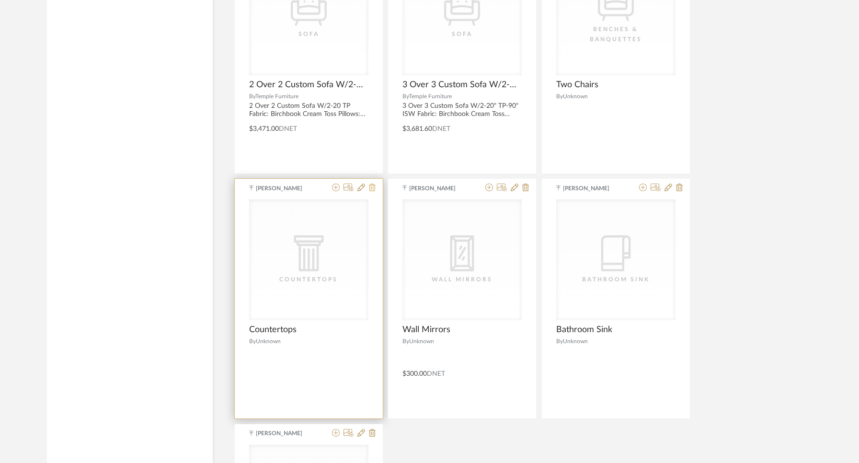
click at [372, 184] on icon at bounding box center [372, 188] width 7 height 8
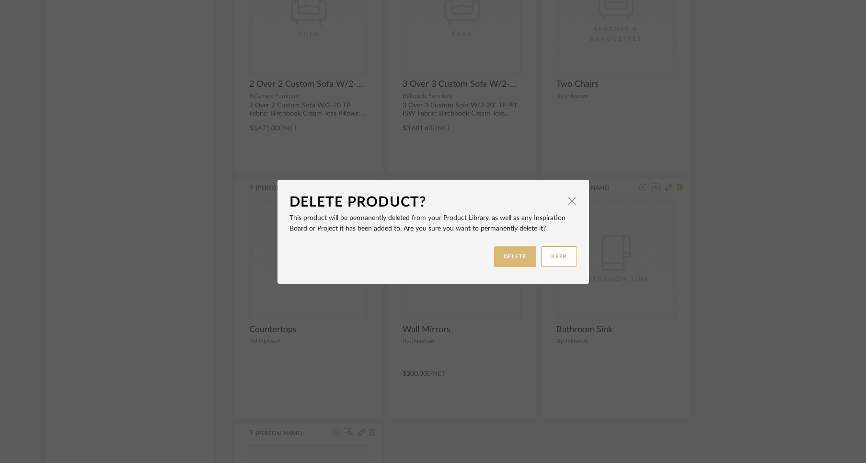
click at [506, 252] on button "DELETE" at bounding box center [515, 256] width 42 height 21
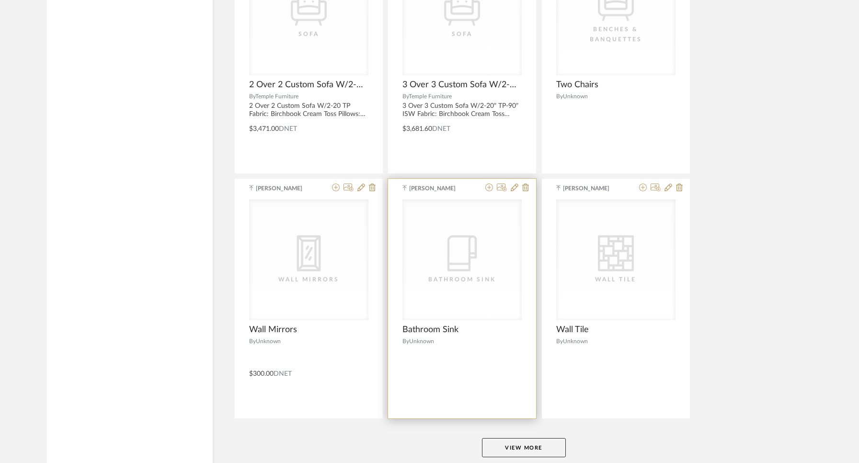
scroll to position [2513, 0]
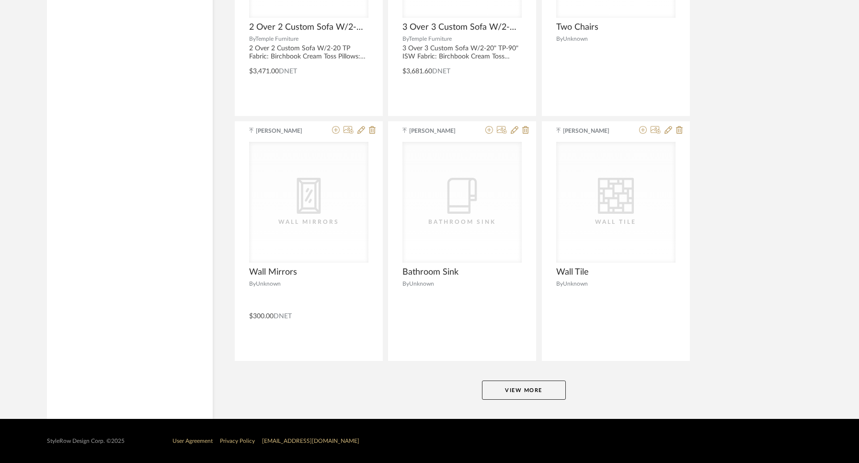
click at [511, 386] on button "View More" at bounding box center [524, 390] width 84 height 19
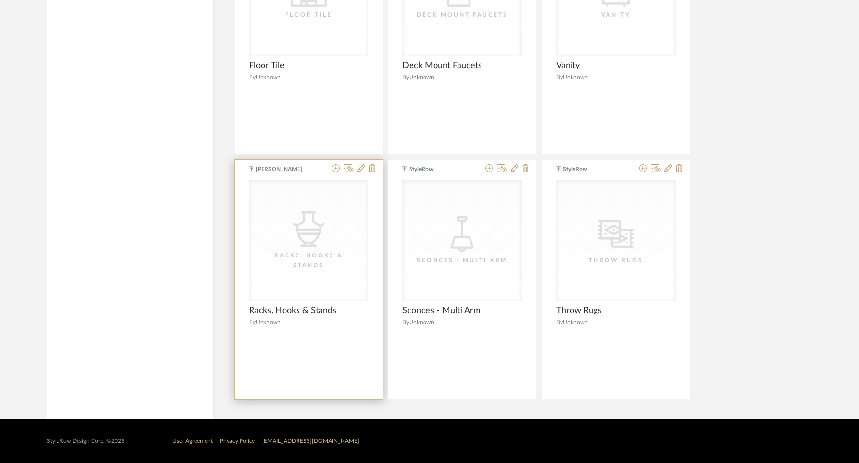
scroll to position [2965, 0]
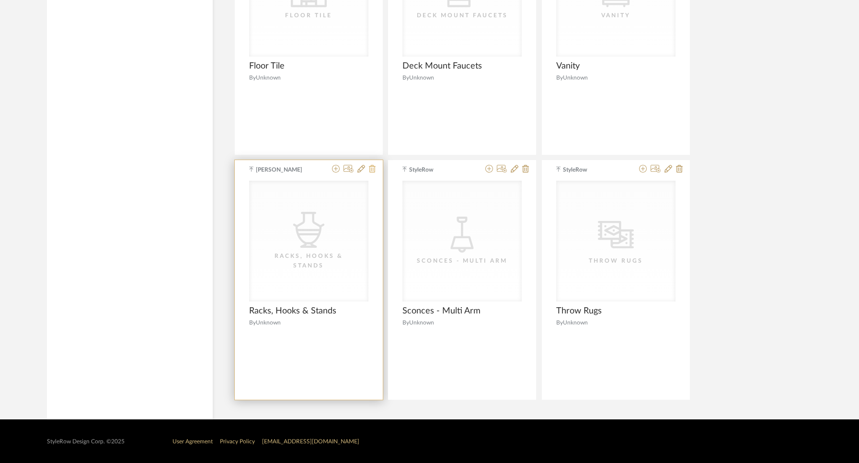
click at [371, 170] on icon at bounding box center [372, 169] width 7 height 8
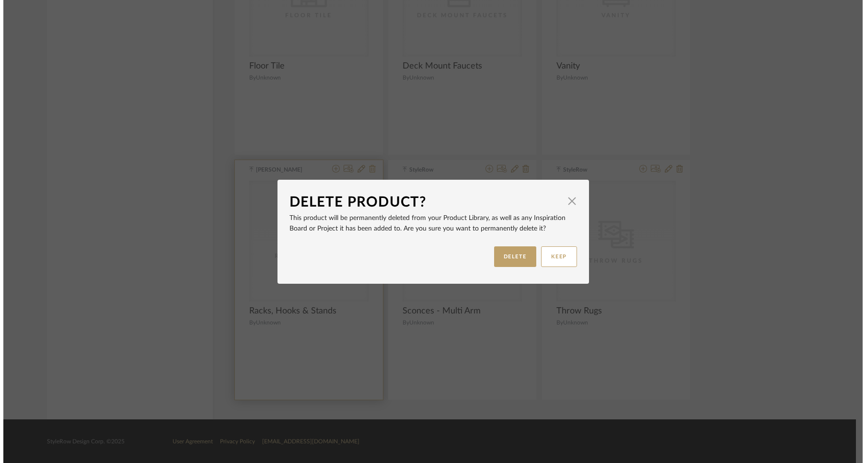
scroll to position [0, 0]
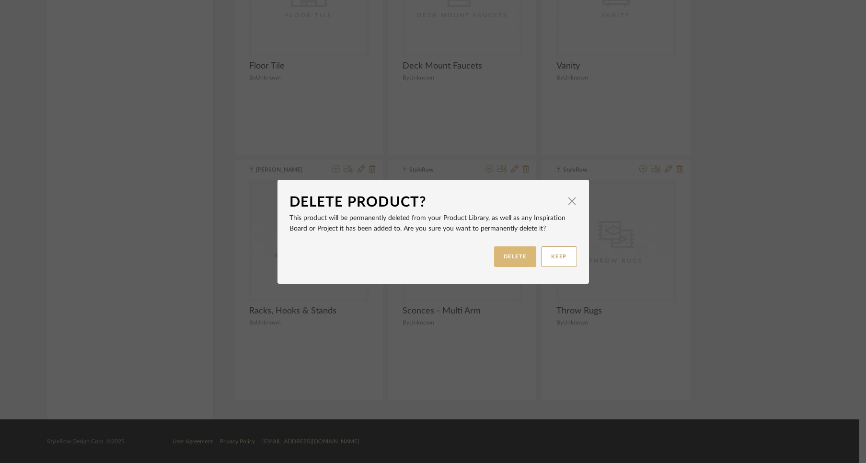
click at [497, 251] on button "DELETE" at bounding box center [515, 256] width 42 height 21
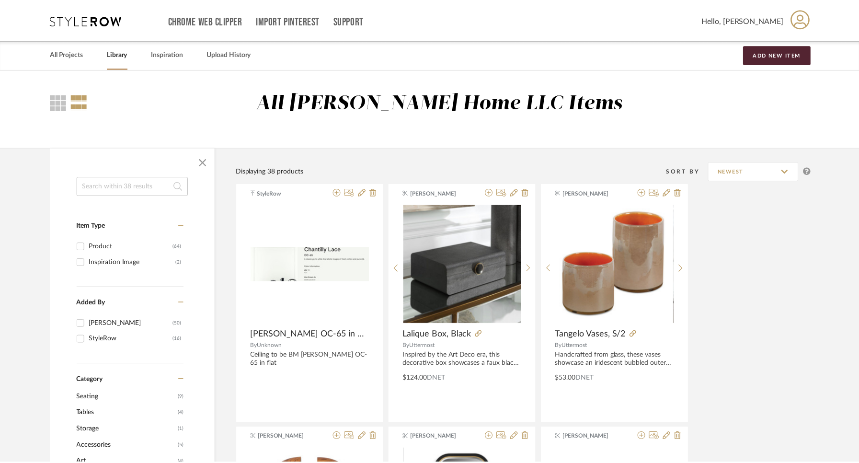
scroll to position [2965, 0]
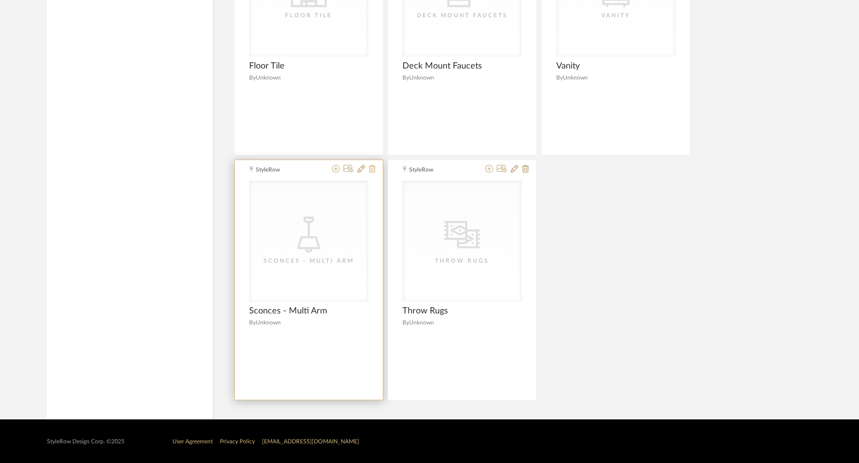
click at [369, 168] on icon at bounding box center [372, 169] width 7 height 8
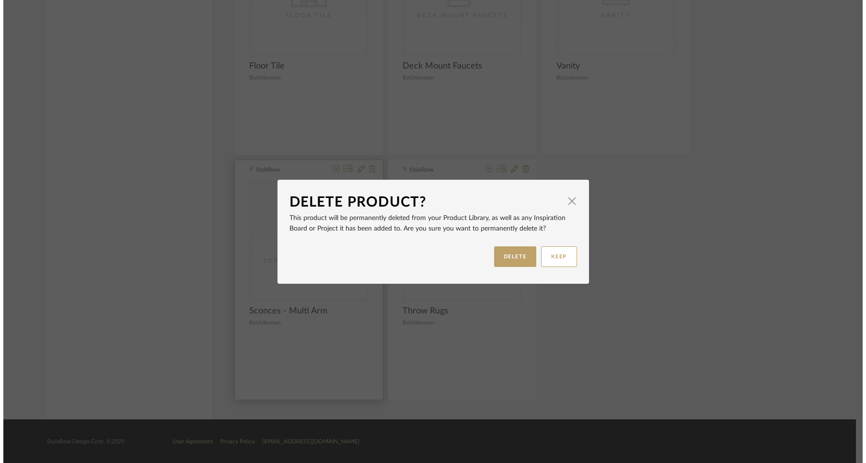
scroll to position [0, 0]
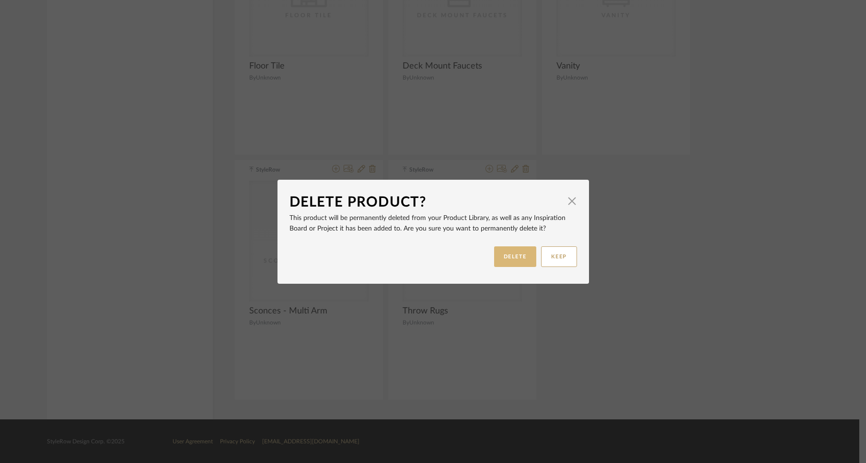
click at [506, 252] on button "DELETE" at bounding box center [515, 256] width 42 height 21
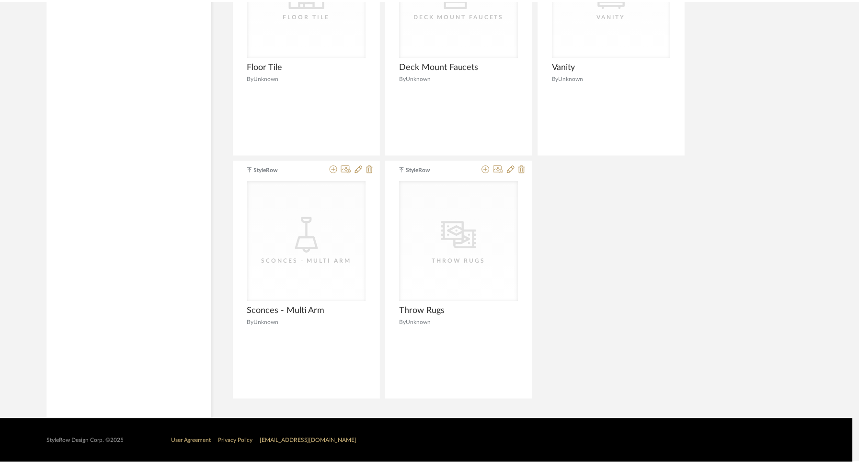
scroll to position [2965, 0]
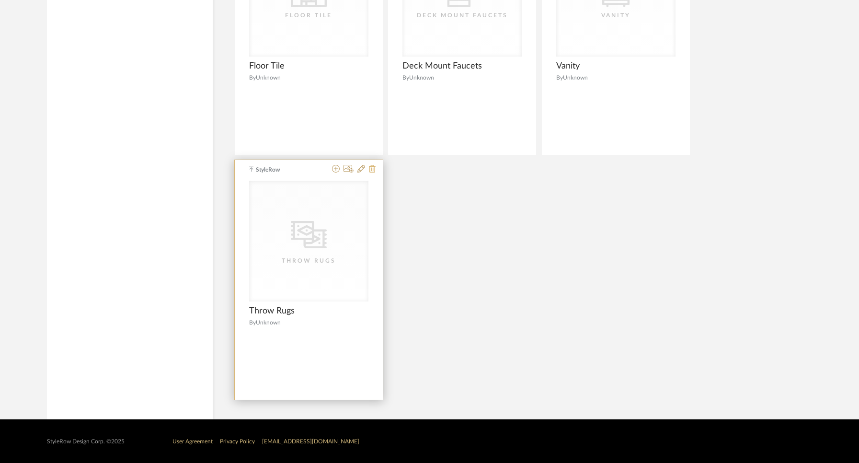
click at [372, 169] on icon at bounding box center [372, 169] width 7 height 8
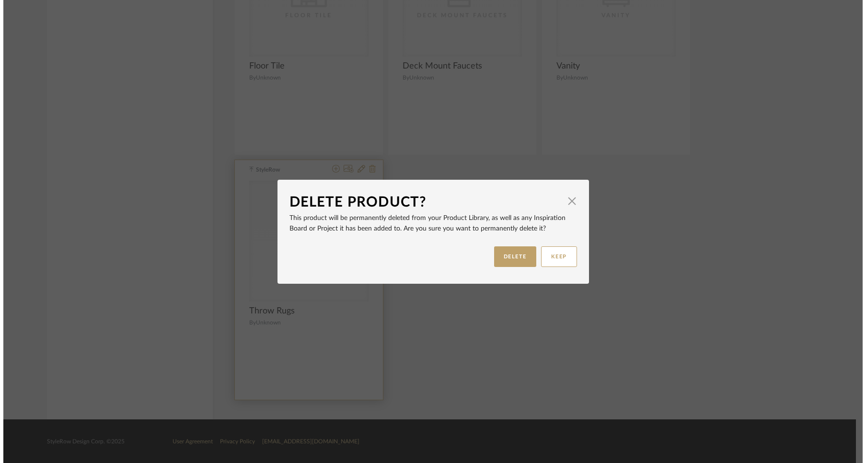
scroll to position [0, 0]
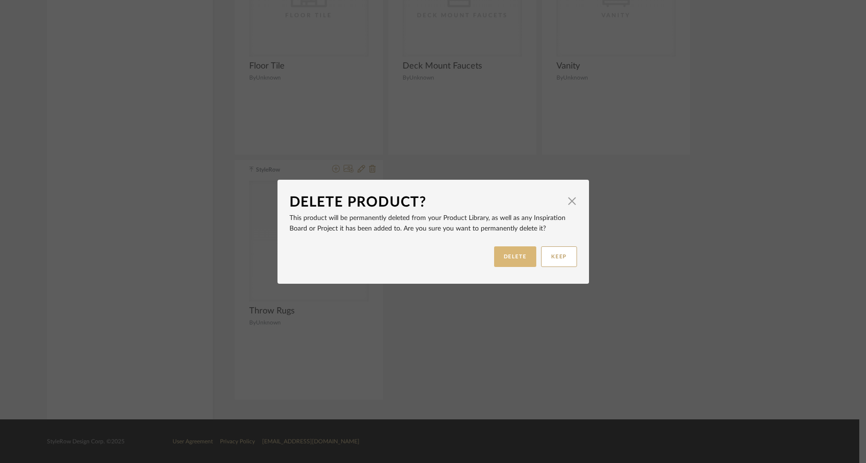
click at [507, 254] on button "DELETE" at bounding box center [515, 256] width 42 height 21
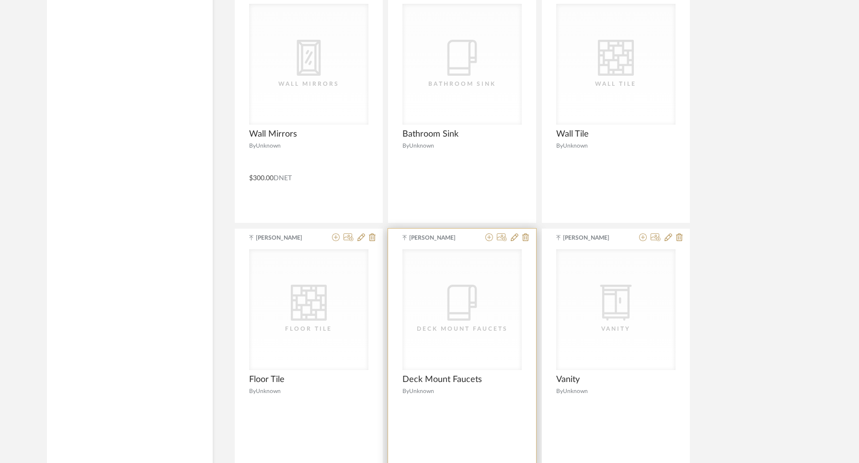
scroll to position [2720, 0]
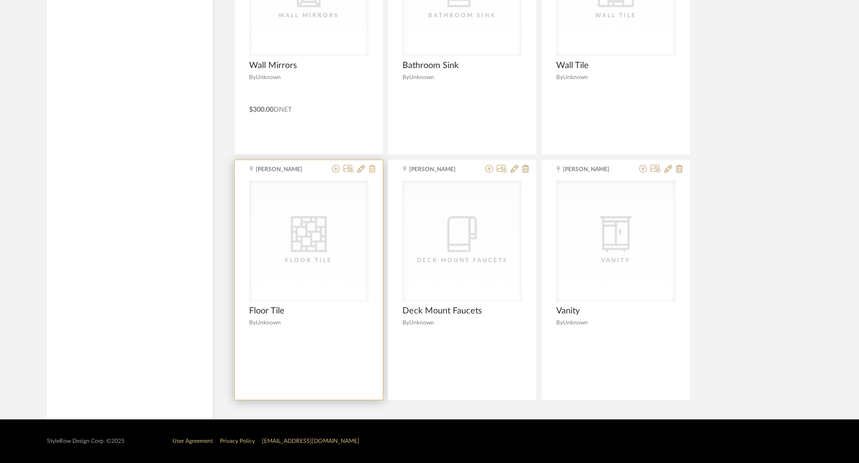
click at [371, 165] on icon at bounding box center [372, 169] width 7 height 8
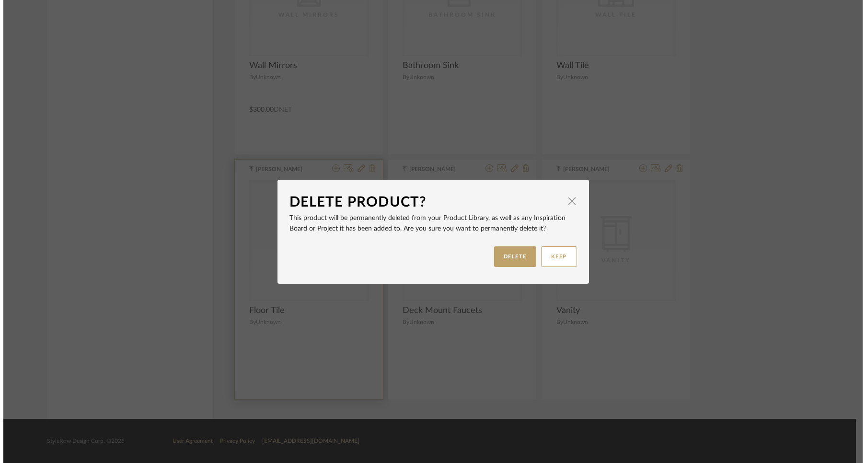
scroll to position [0, 0]
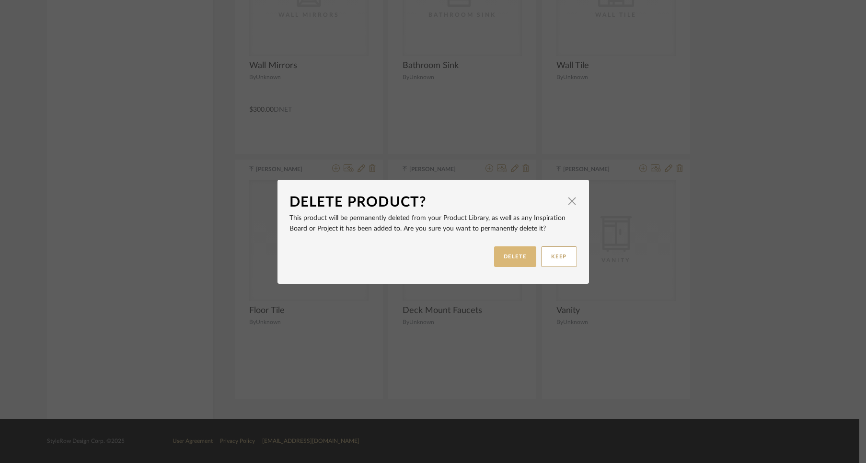
click at [526, 256] on button "DELETE" at bounding box center [515, 256] width 42 height 21
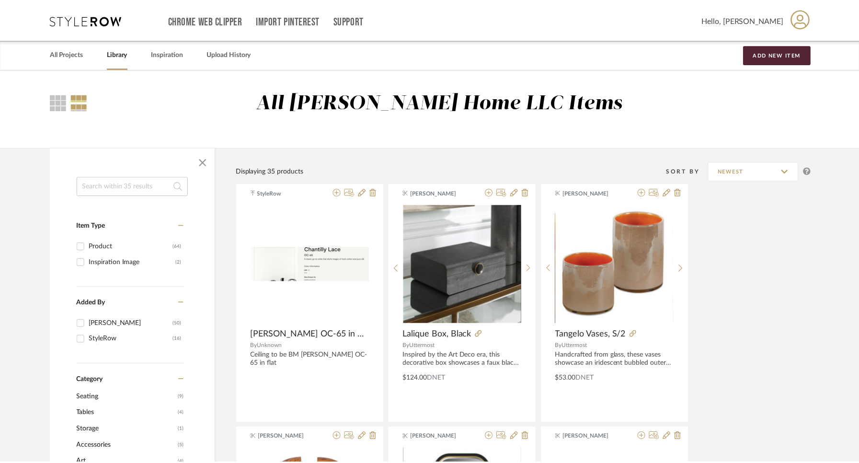
scroll to position [2720, 0]
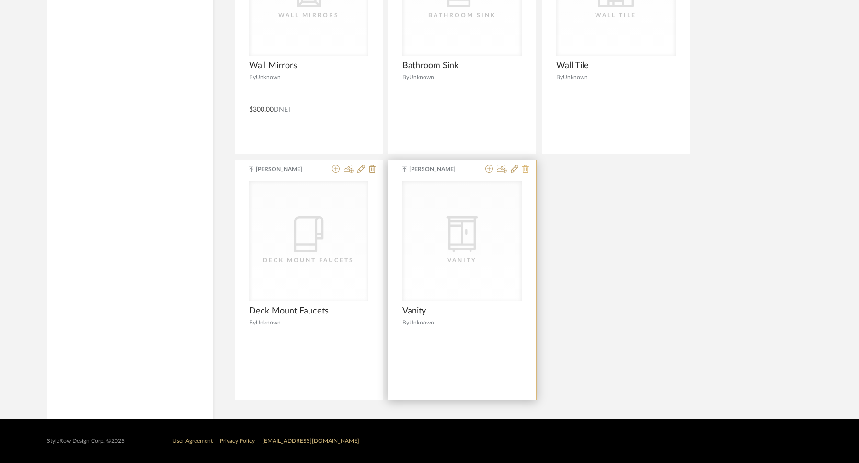
click at [526, 170] on icon at bounding box center [526, 169] width 7 height 8
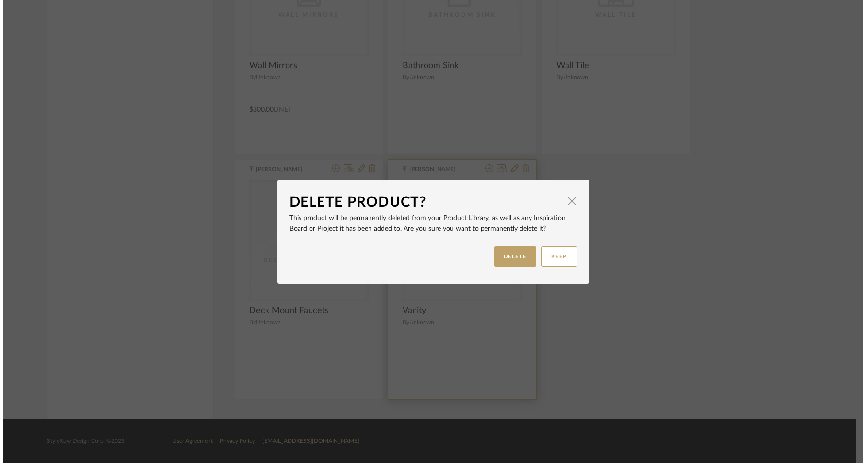
scroll to position [0, 0]
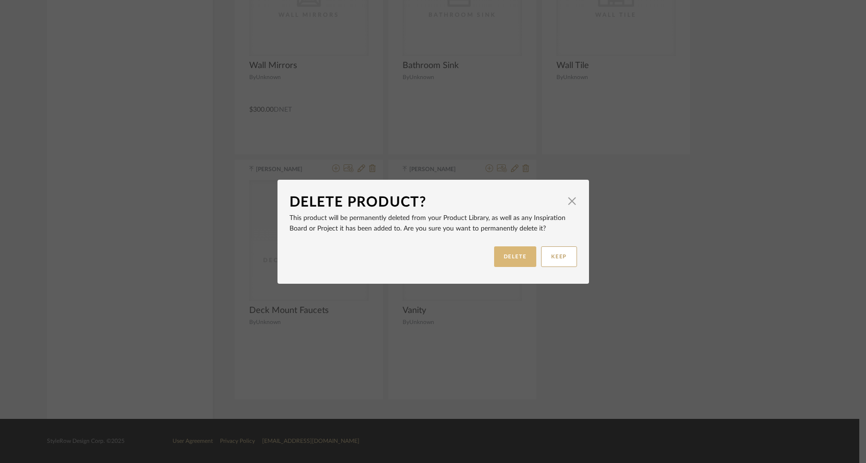
click at [511, 259] on button "DELETE" at bounding box center [515, 256] width 42 height 21
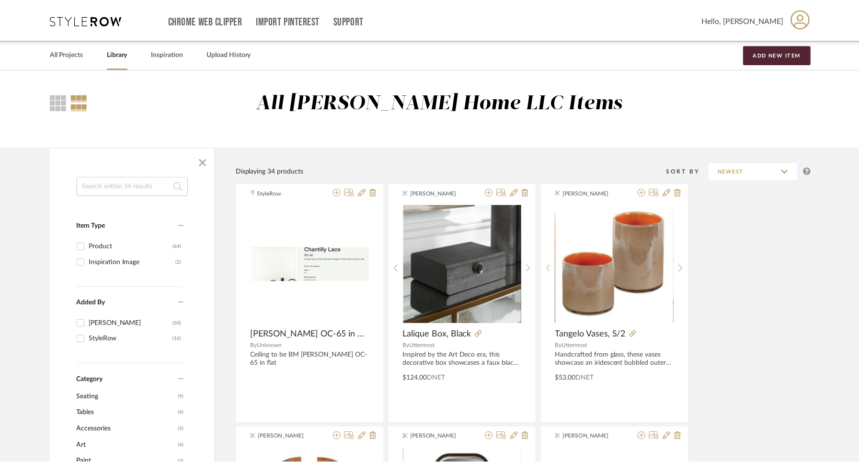
scroll to position [2720, 0]
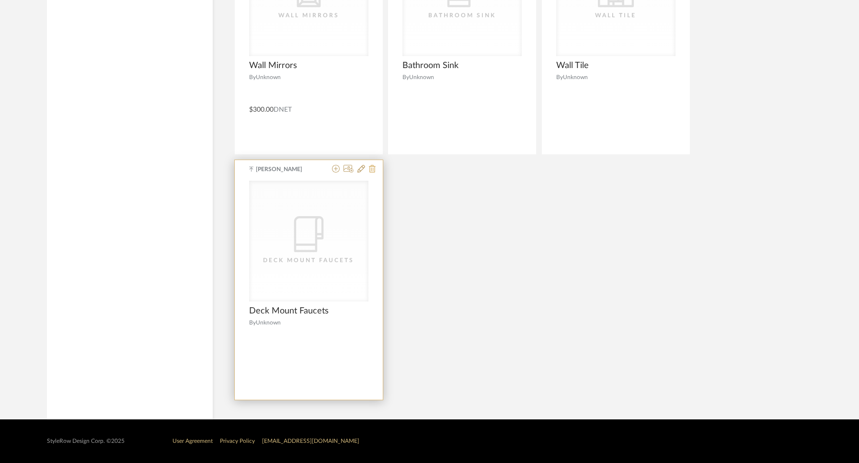
click at [372, 169] on icon at bounding box center [372, 169] width 7 height 8
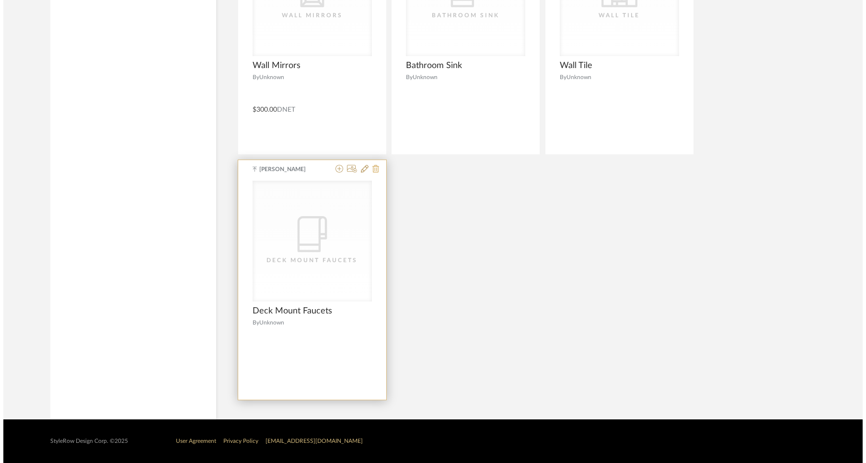
scroll to position [0, 0]
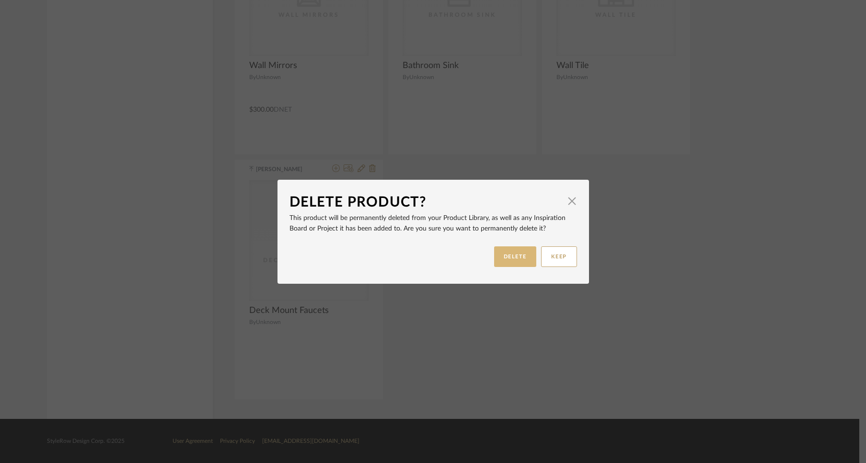
click at [502, 254] on button "DELETE" at bounding box center [515, 256] width 42 height 21
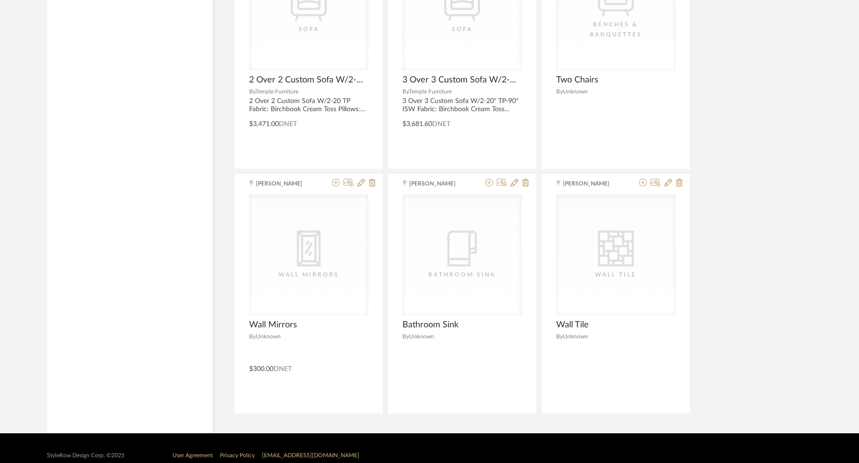
scroll to position [2457, 0]
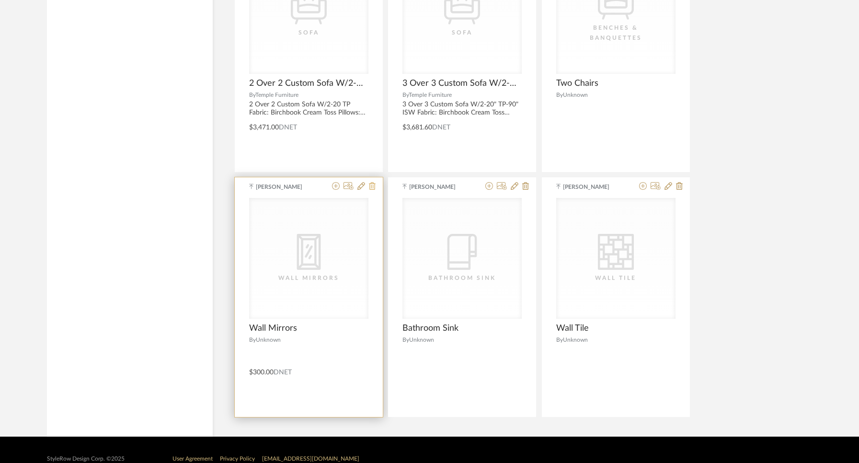
click at [373, 186] on icon at bounding box center [372, 186] width 7 height 8
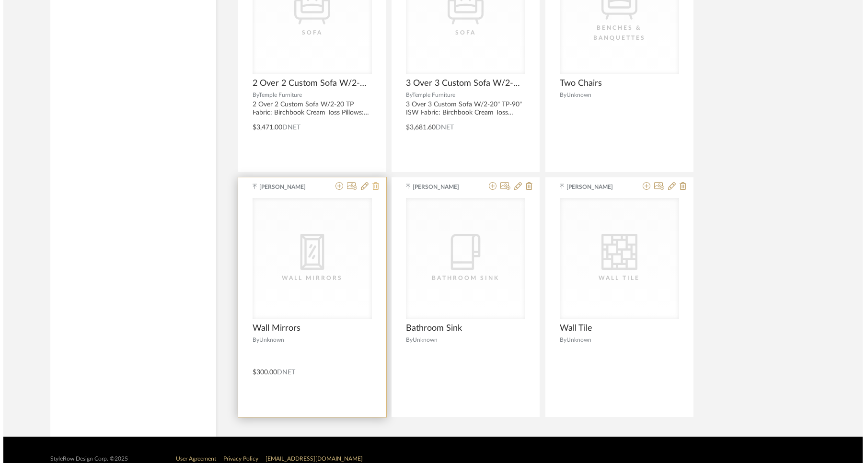
scroll to position [0, 0]
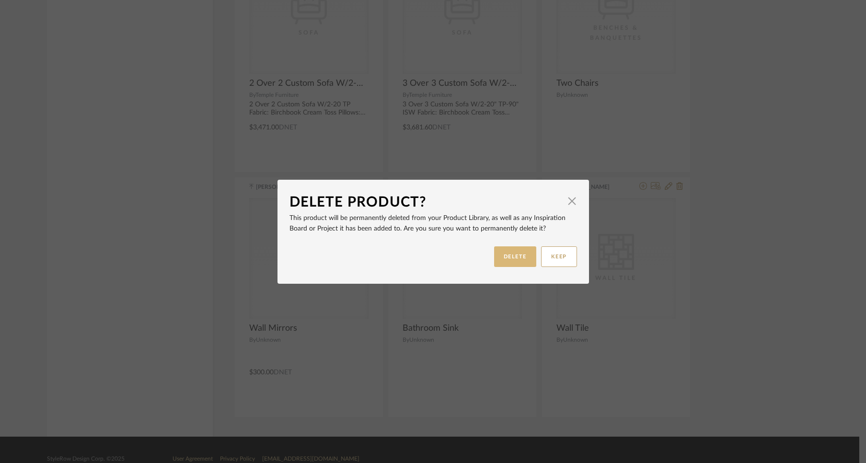
click at [501, 253] on button "DELETE" at bounding box center [515, 256] width 42 height 21
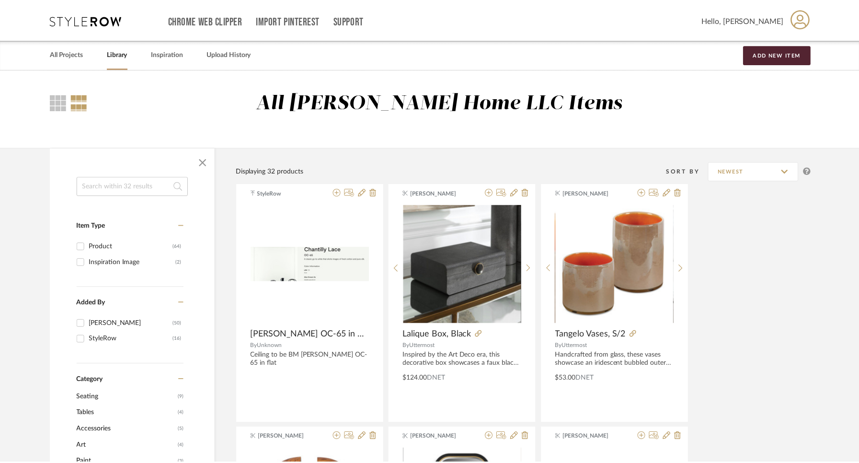
scroll to position [2457, 0]
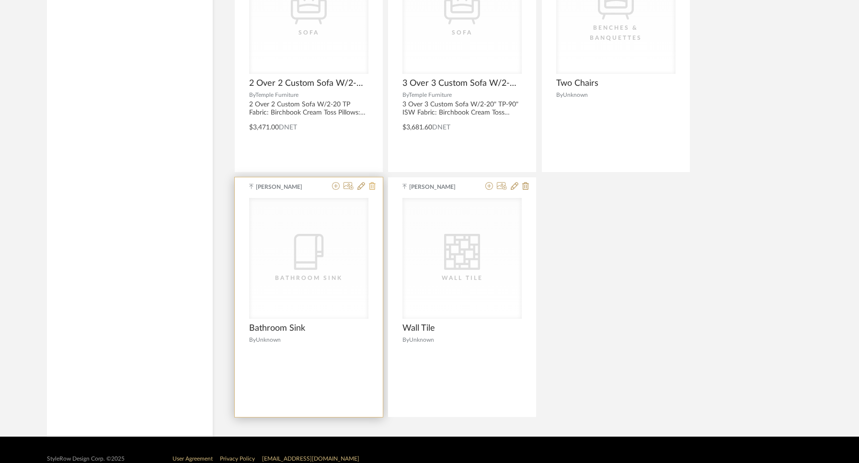
click at [372, 188] on icon at bounding box center [372, 186] width 7 height 8
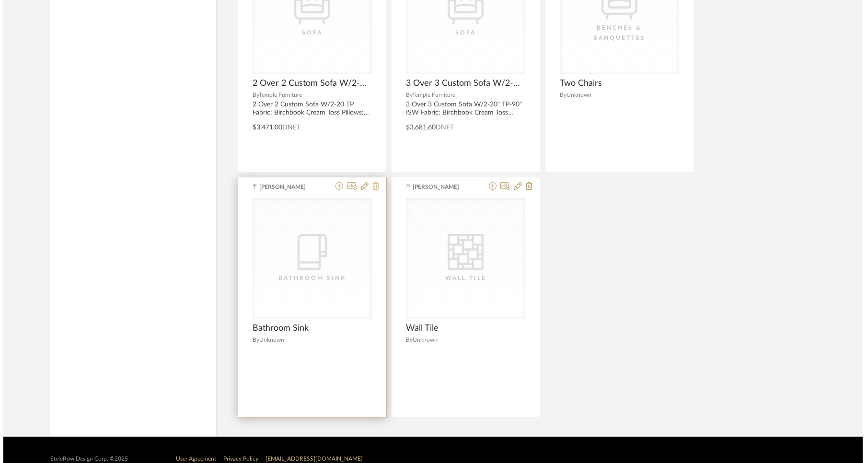
scroll to position [0, 0]
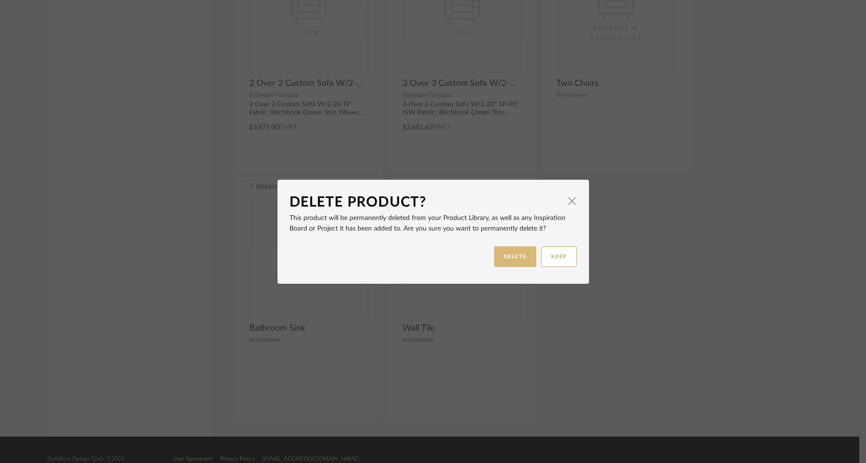
click at [500, 257] on button "DELETE" at bounding box center [515, 256] width 42 height 21
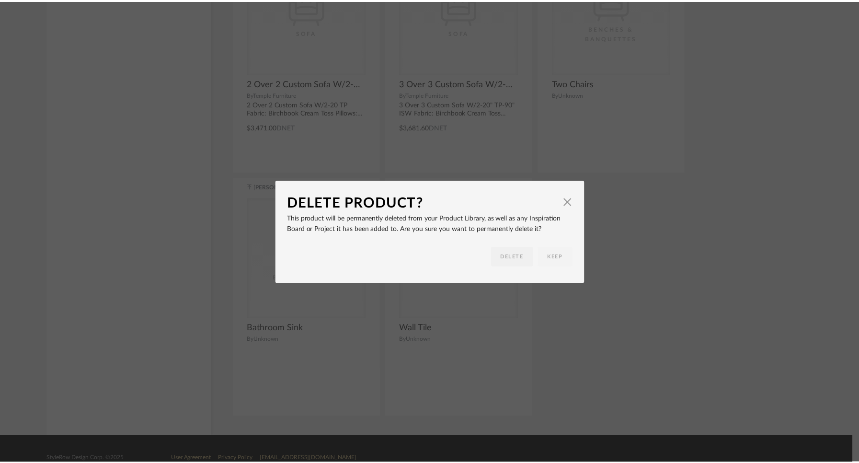
scroll to position [2457, 0]
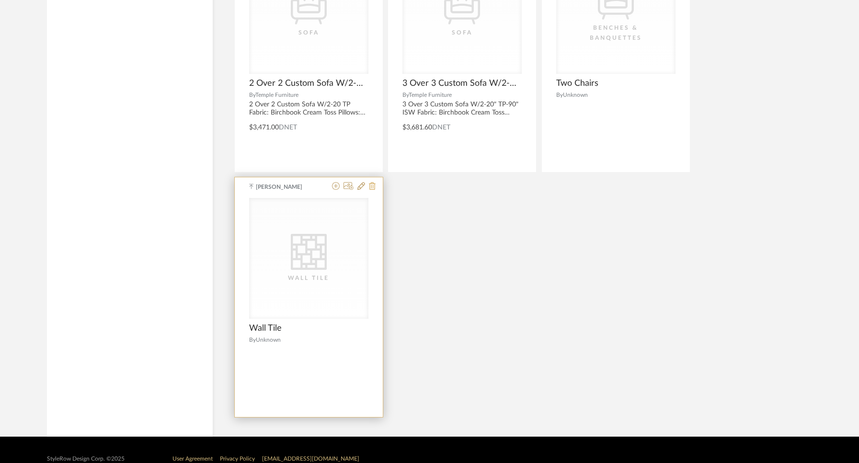
click at [374, 187] on icon at bounding box center [372, 186] width 7 height 8
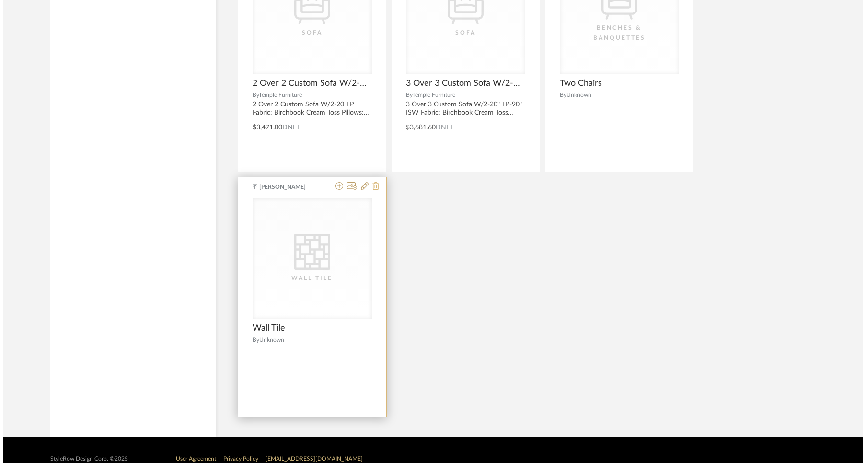
scroll to position [0, 0]
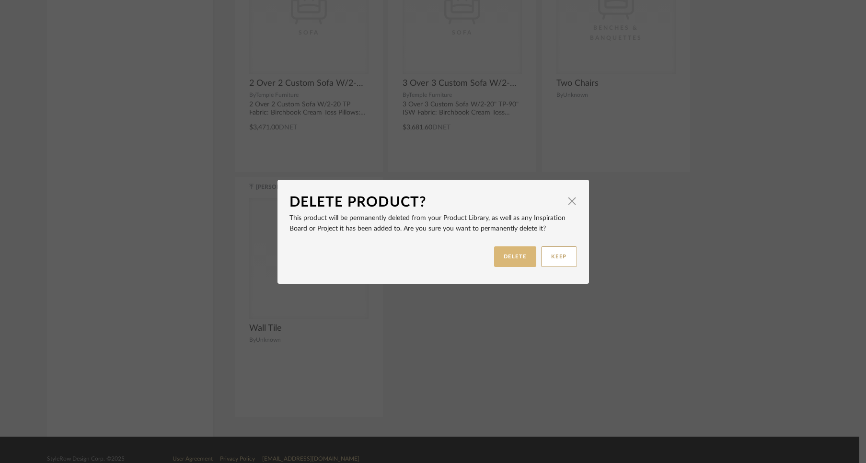
click at [501, 249] on button "DELETE" at bounding box center [515, 256] width 42 height 21
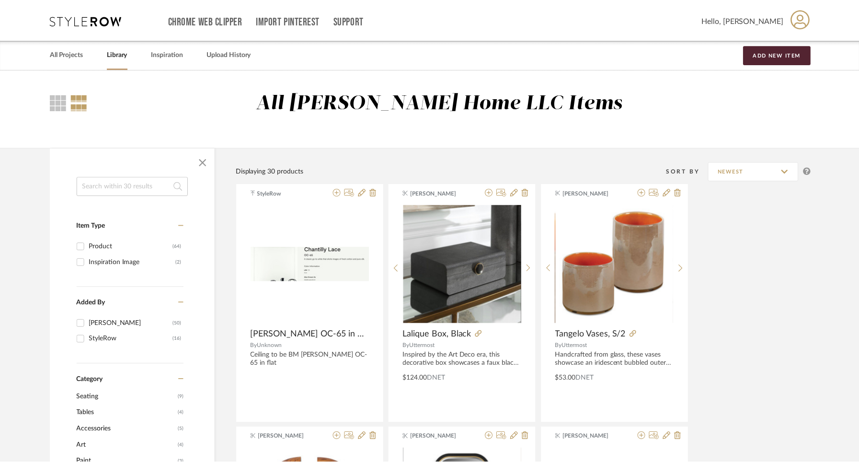
scroll to position [2230, 0]
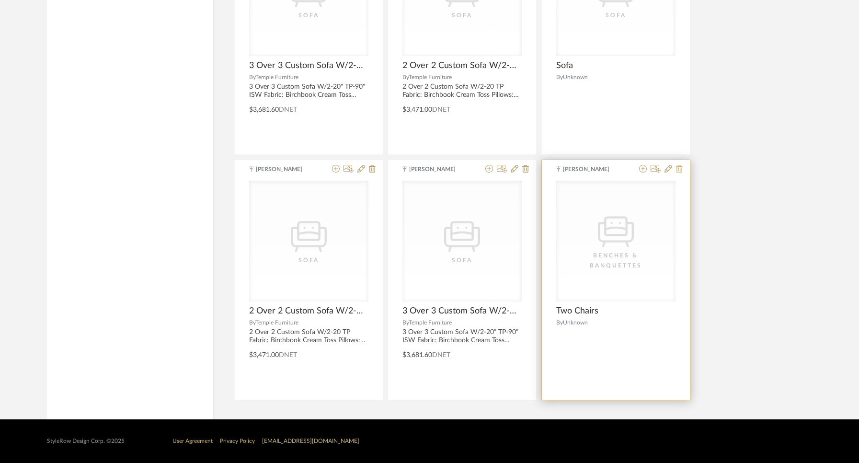
click at [677, 170] on icon at bounding box center [679, 169] width 7 height 8
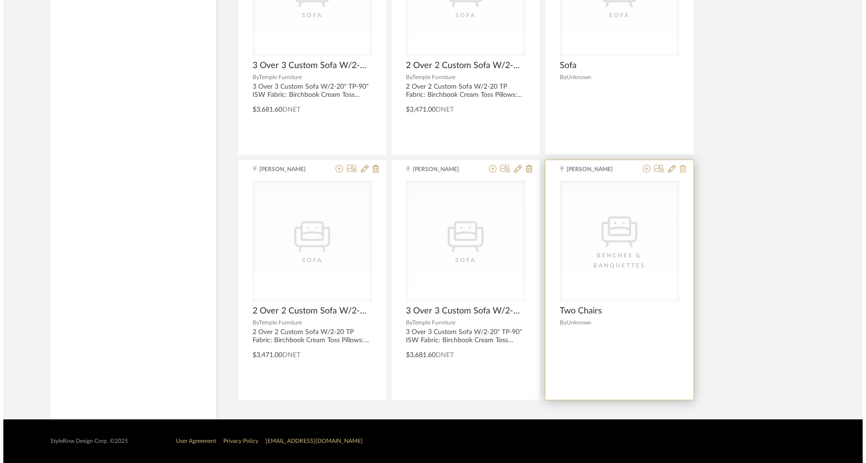
scroll to position [0, 0]
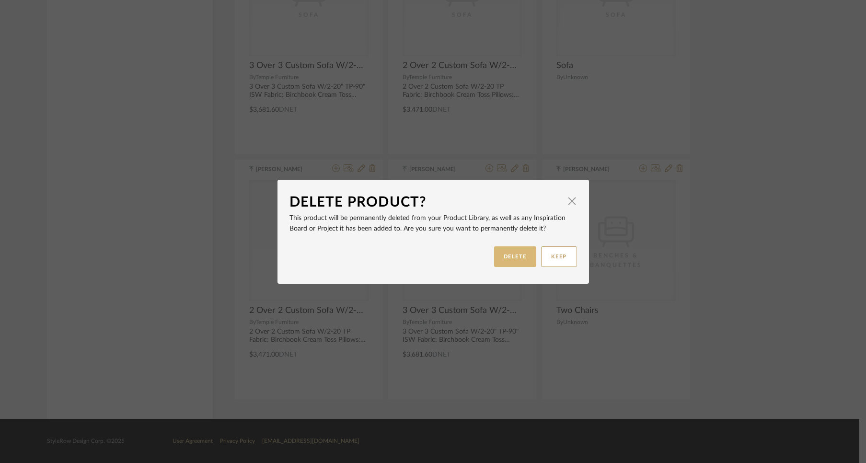
click at [510, 258] on button "DELETE" at bounding box center [515, 256] width 42 height 21
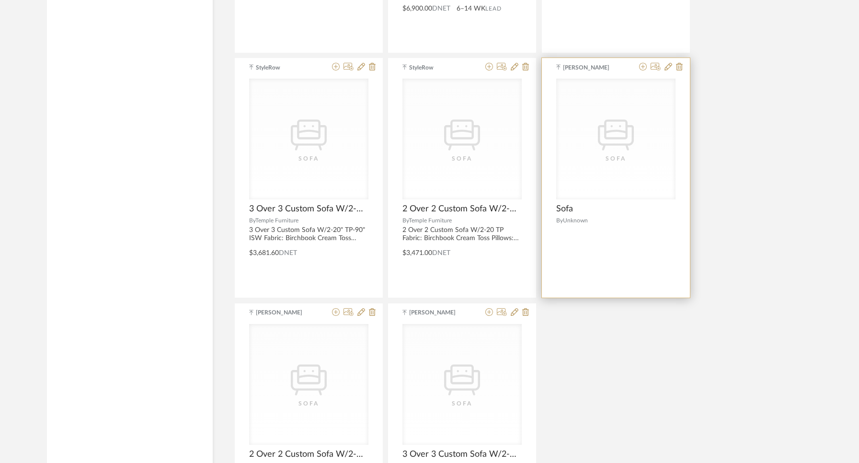
scroll to position [2083, 0]
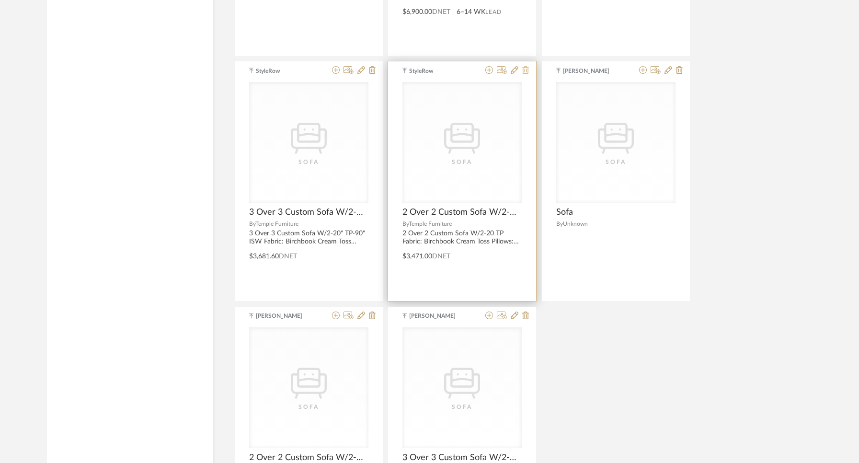
click at [523, 67] on fa-icon at bounding box center [526, 71] width 7 height 8
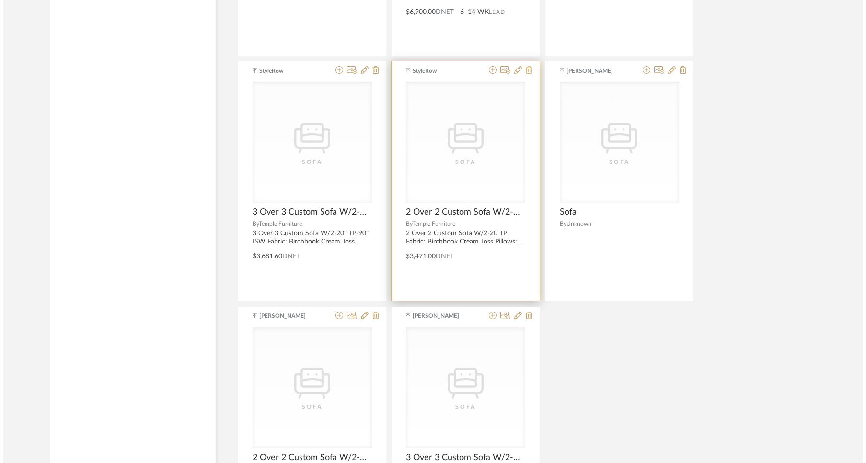
scroll to position [0, 0]
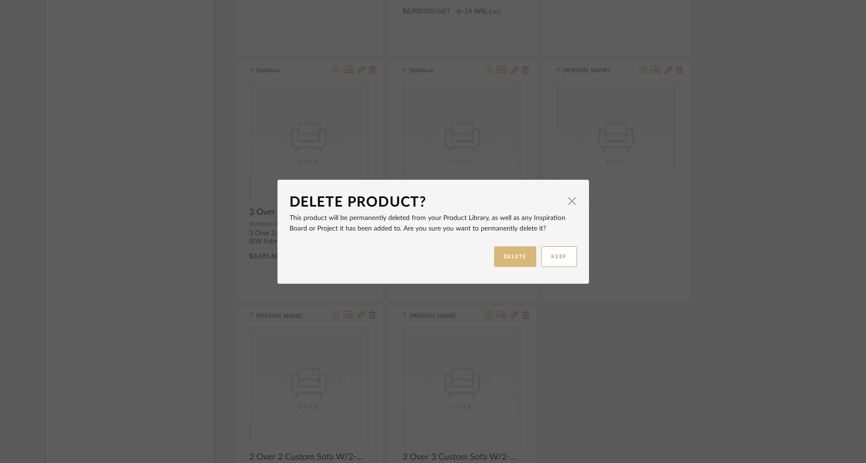
click at [505, 255] on button "DELETE" at bounding box center [515, 256] width 42 height 21
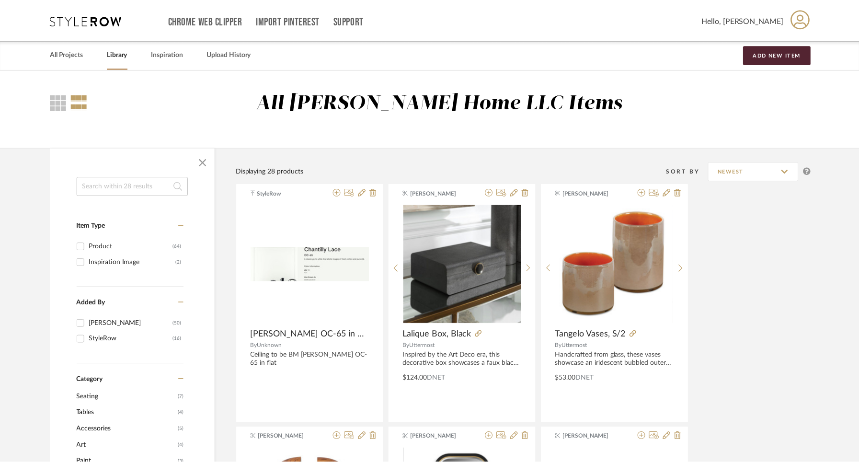
scroll to position [2083, 0]
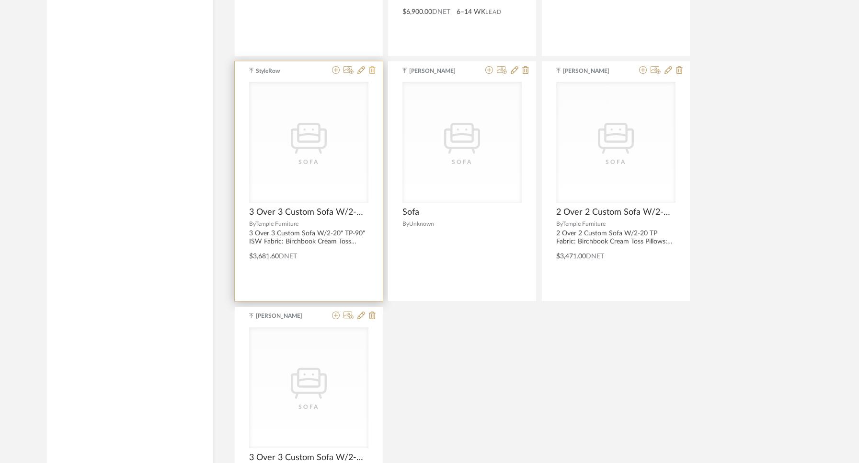
click at [371, 74] on icon at bounding box center [372, 70] width 7 height 8
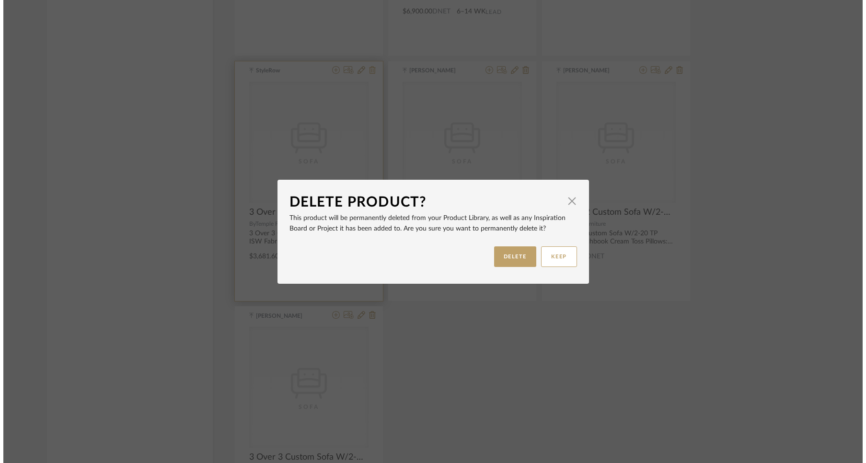
scroll to position [0, 0]
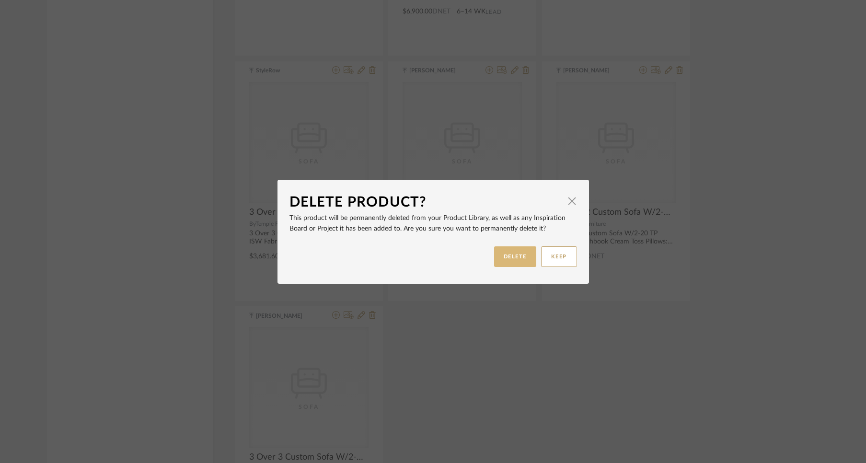
click at [501, 255] on button "DELETE" at bounding box center [515, 256] width 42 height 21
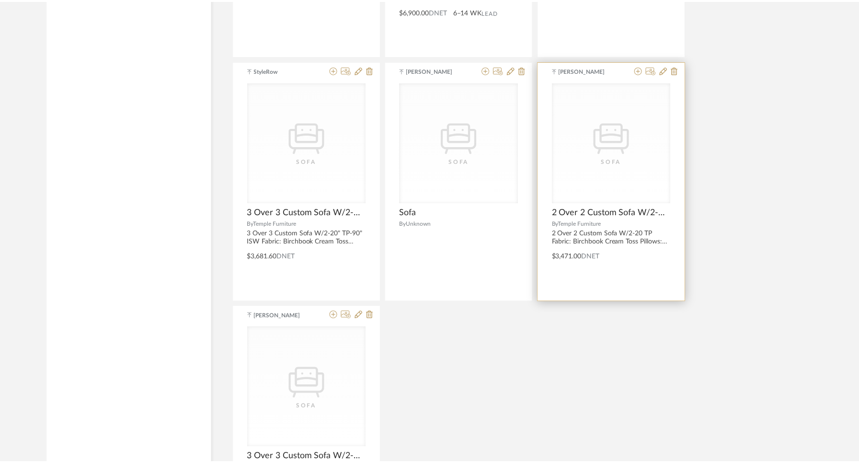
scroll to position [1985, 0]
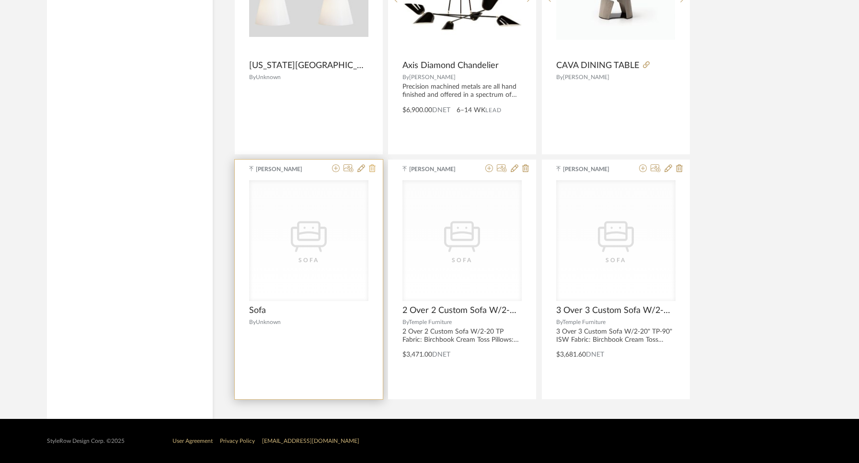
click at [372, 166] on icon at bounding box center [372, 168] width 7 height 8
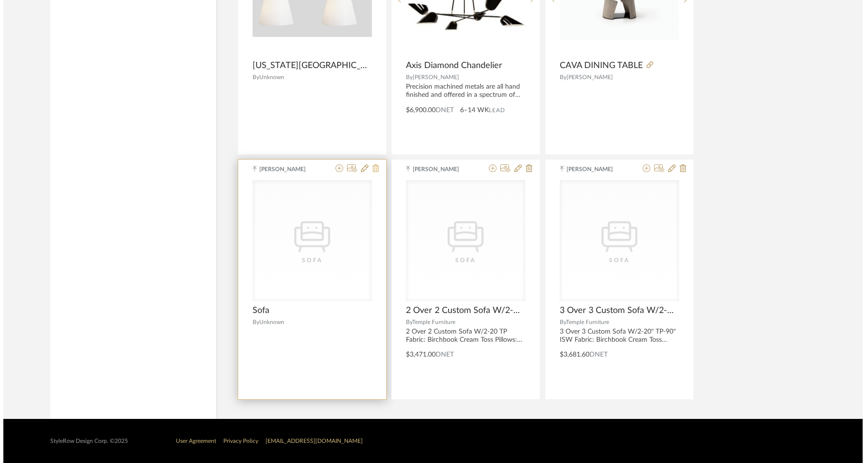
scroll to position [0, 0]
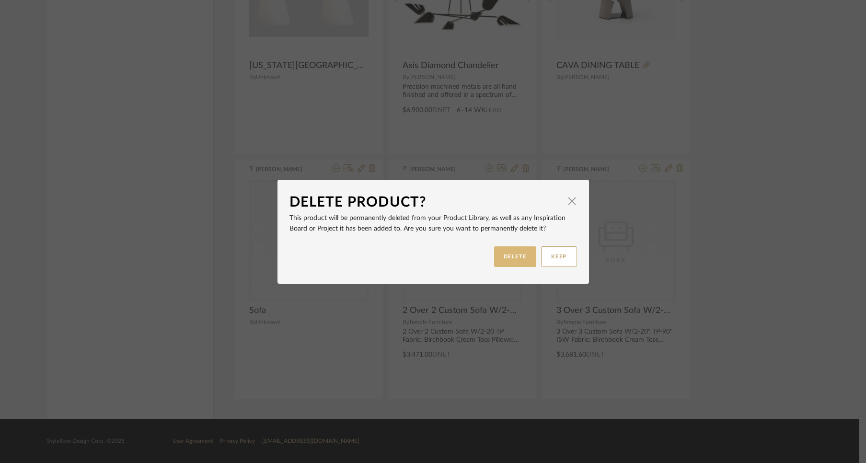
click at [504, 250] on button "DELETE" at bounding box center [515, 256] width 42 height 21
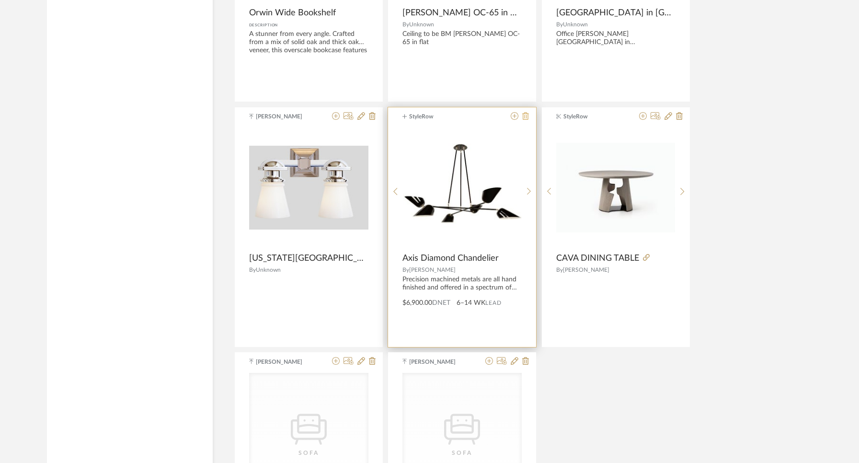
scroll to position [1784, 0]
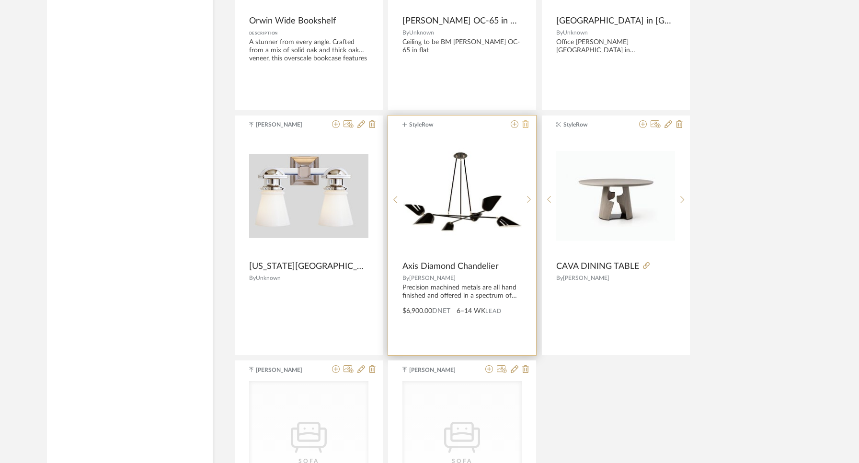
click at [525, 126] on icon at bounding box center [526, 124] width 7 height 8
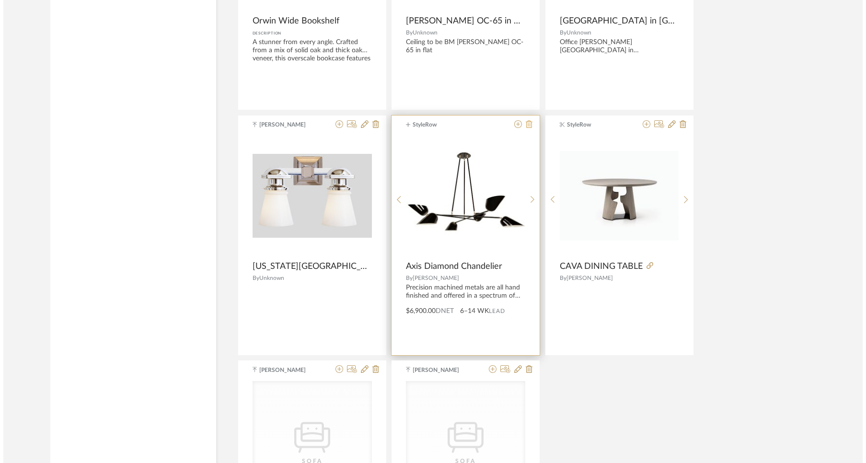
scroll to position [0, 0]
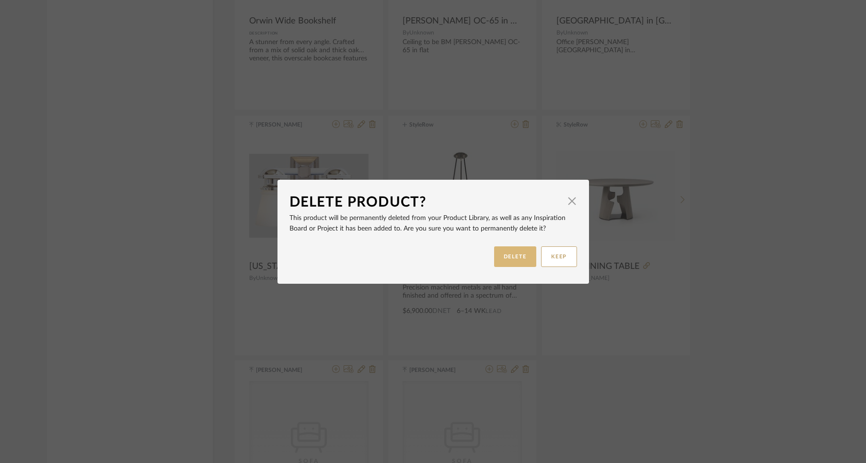
click at [498, 252] on button "DELETE" at bounding box center [515, 256] width 42 height 21
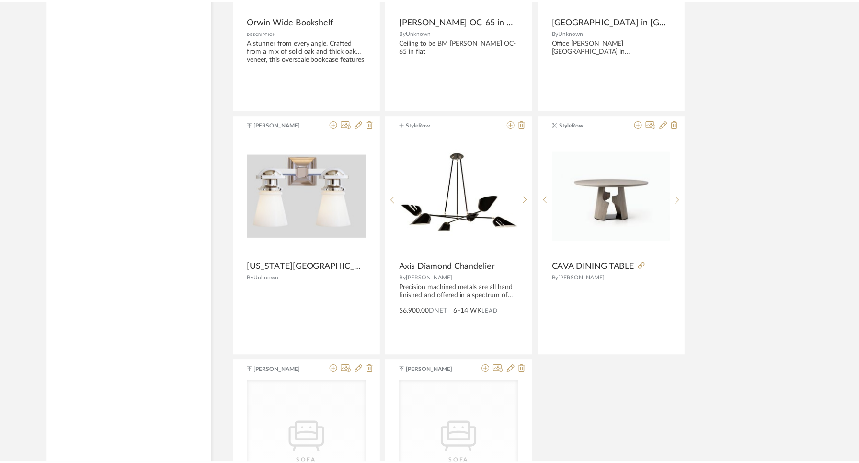
scroll to position [1784, 0]
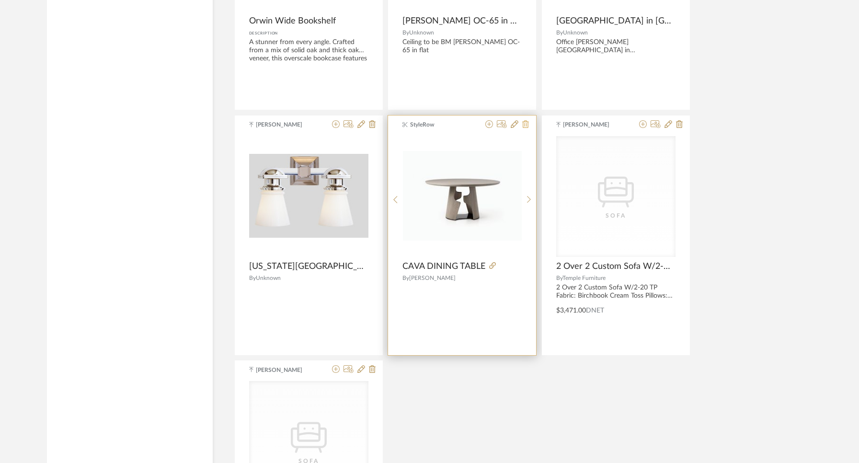
click at [529, 127] on icon at bounding box center [526, 124] width 7 height 8
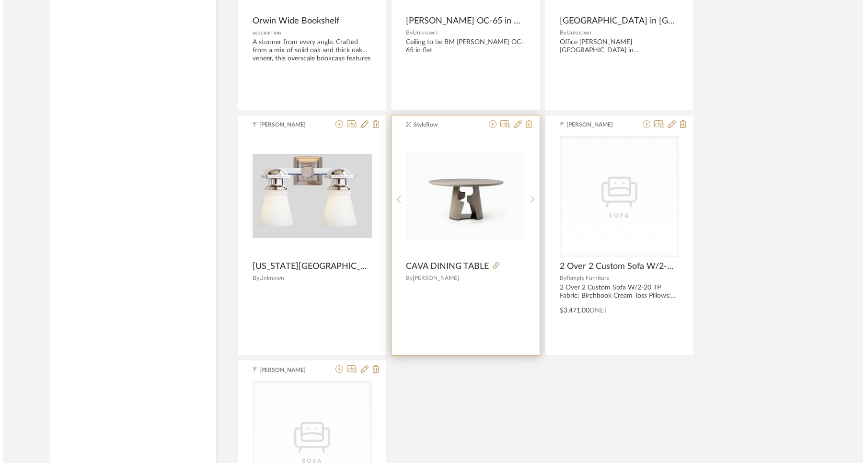
scroll to position [0, 0]
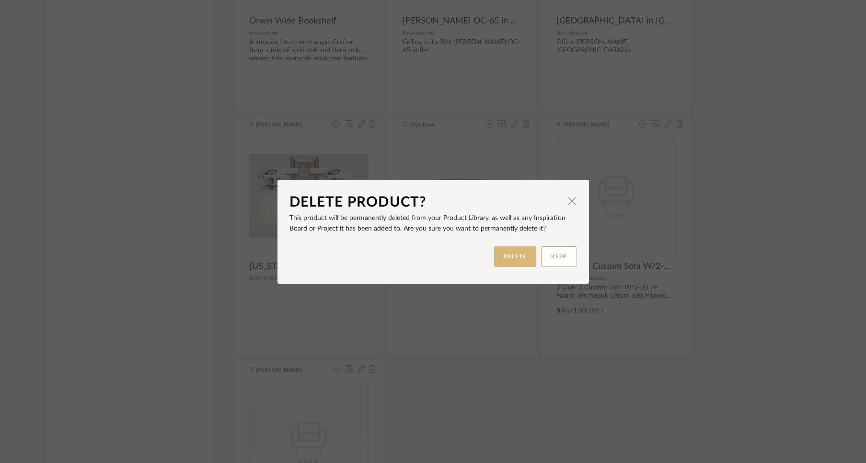
drag, startPoint x: 496, startPoint y: 250, endPoint x: 487, endPoint y: 247, distance: 9.4
click at [495, 249] on button "DELETE" at bounding box center [515, 256] width 42 height 21
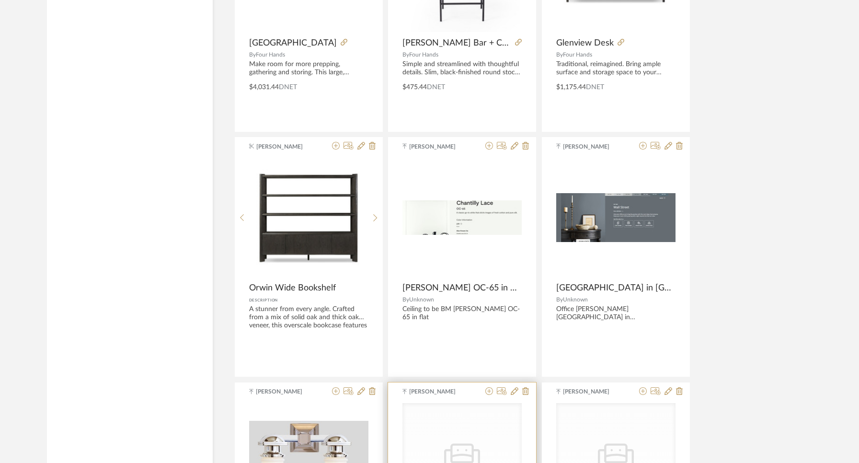
scroll to position [1510, 0]
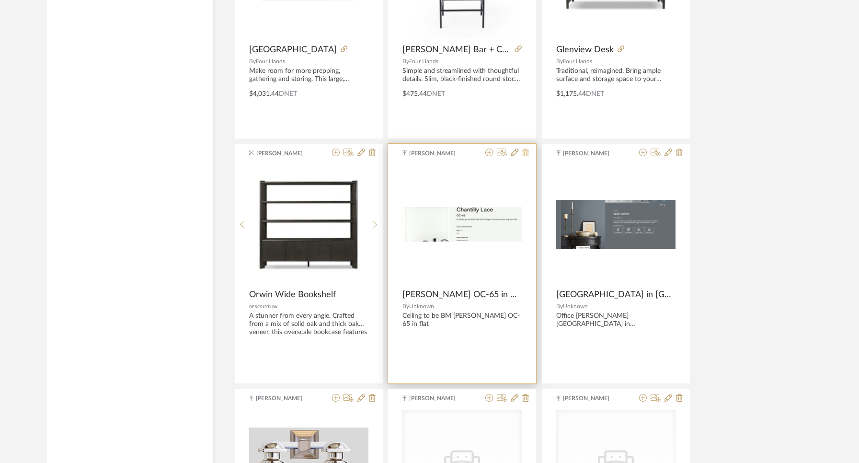
click at [525, 149] on icon at bounding box center [526, 153] width 7 height 8
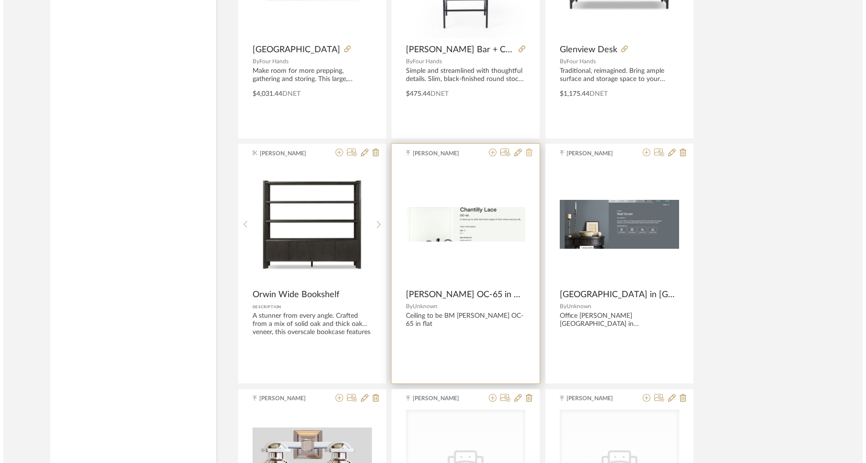
scroll to position [0, 0]
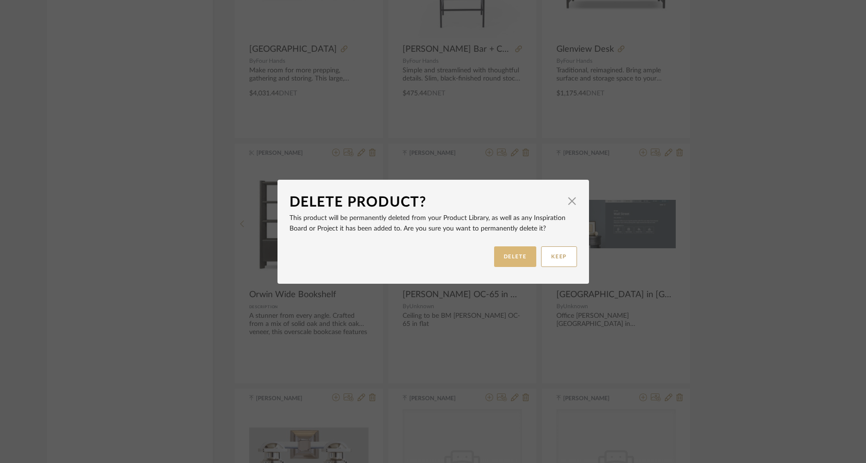
click at [501, 252] on button "DELETE" at bounding box center [515, 256] width 42 height 21
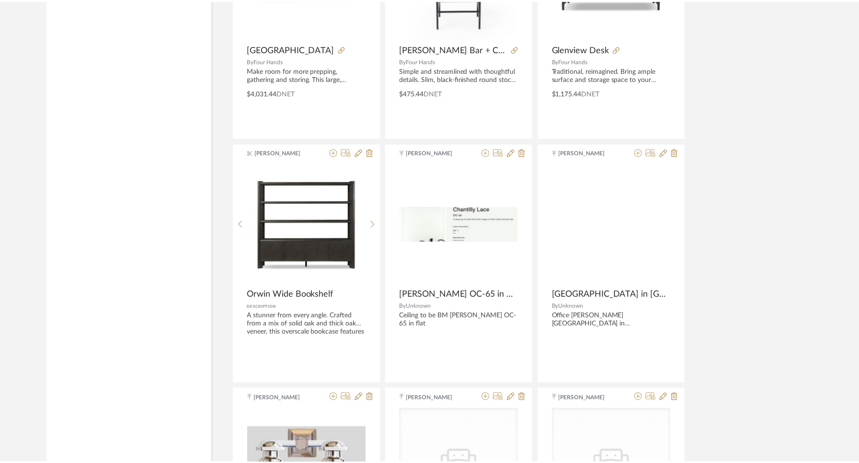
scroll to position [1510, 0]
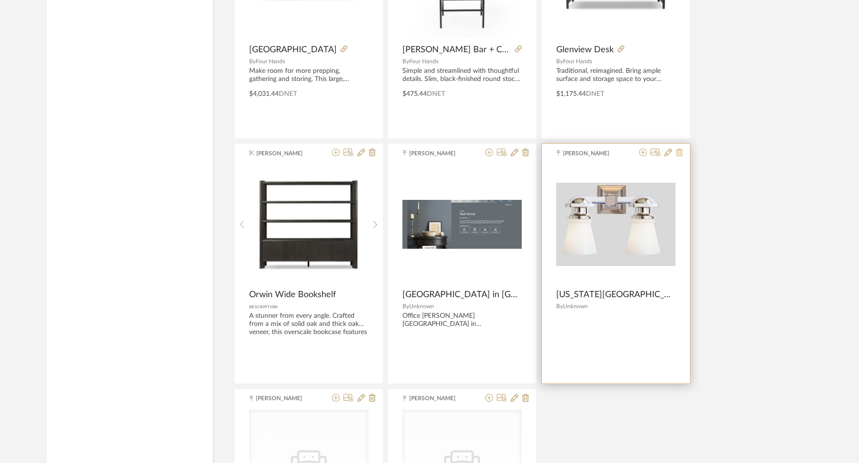
click at [676, 151] on icon at bounding box center [679, 153] width 7 height 8
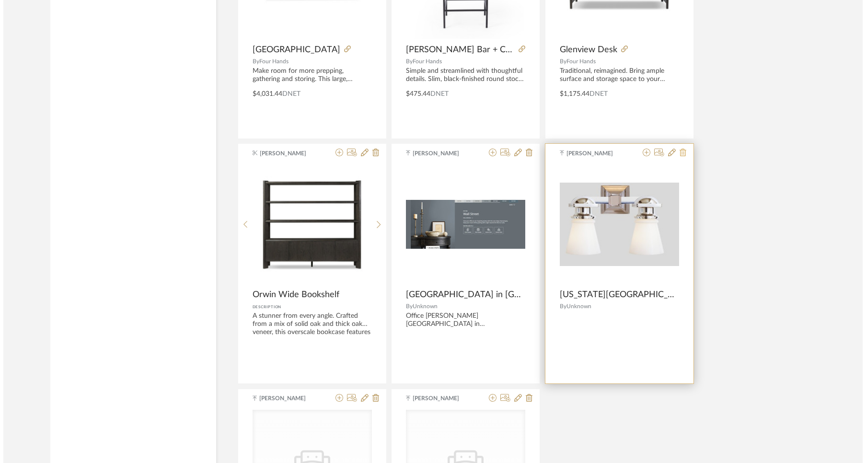
scroll to position [0, 0]
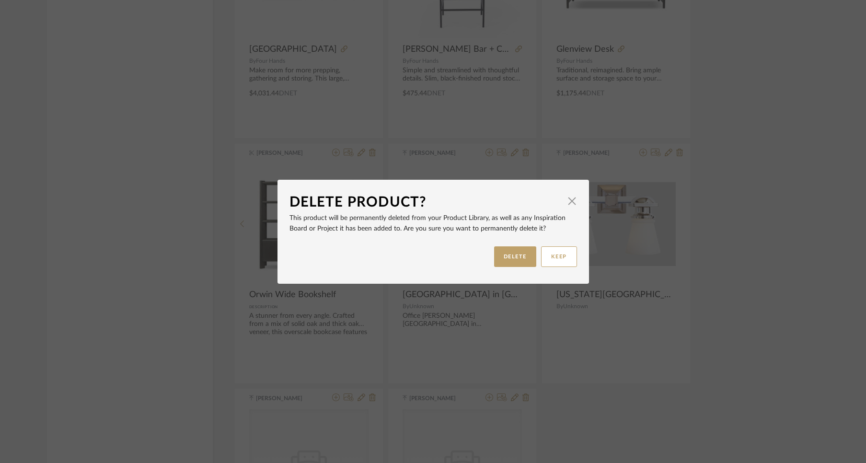
drag, startPoint x: 496, startPoint y: 257, endPoint x: 490, endPoint y: 257, distance: 5.8
click at [494, 257] on button "DELETE" at bounding box center [515, 256] width 42 height 21
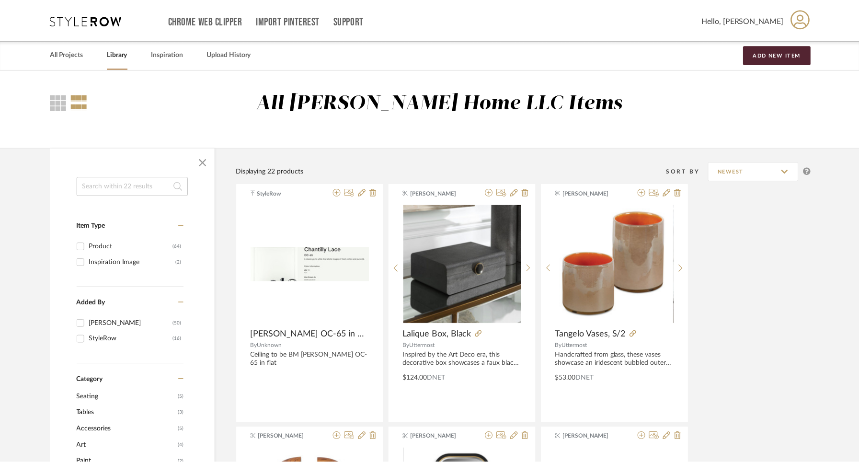
scroll to position [1510, 0]
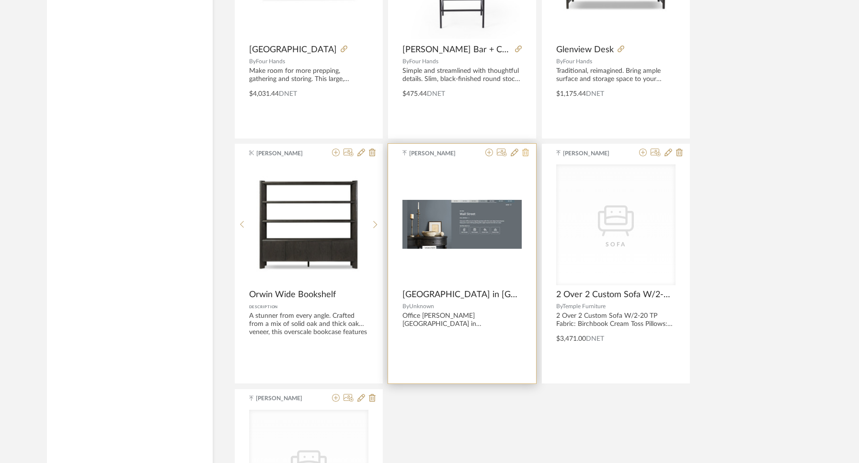
click at [524, 153] on icon at bounding box center [526, 153] width 7 height 8
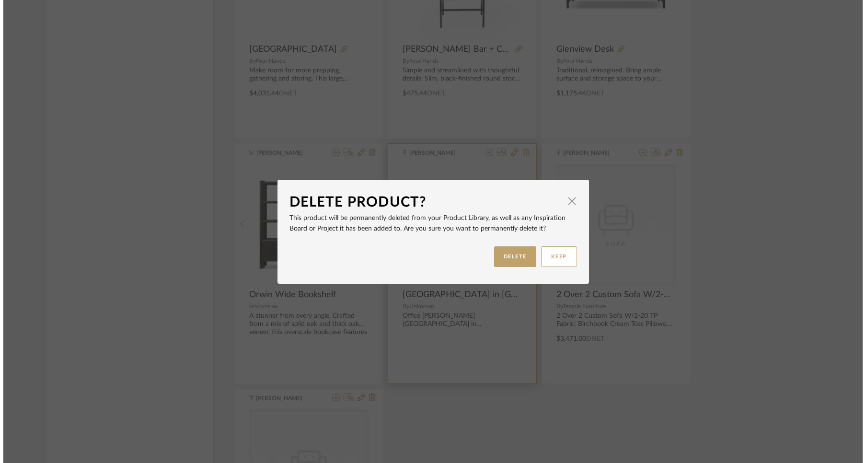
scroll to position [0, 0]
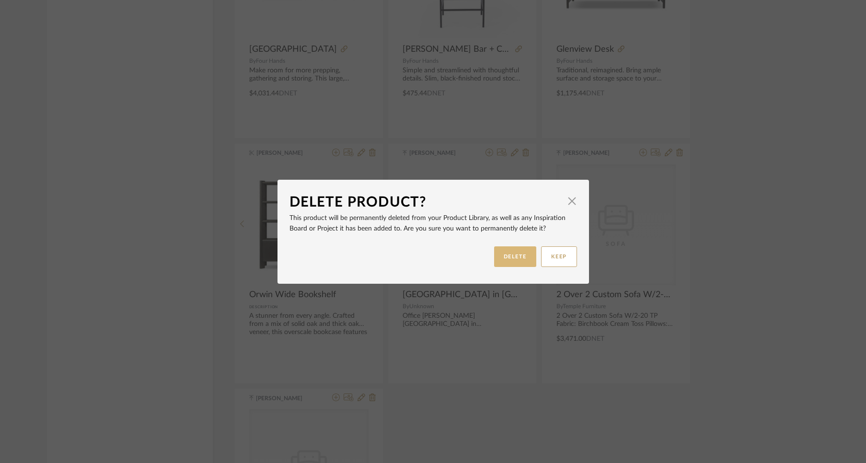
click at [498, 253] on button "DELETE" at bounding box center [515, 256] width 42 height 21
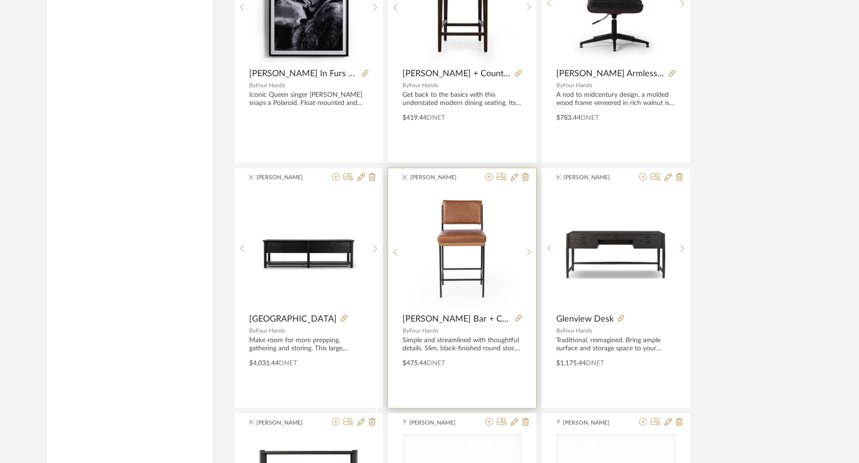
scroll to position [1238, 0]
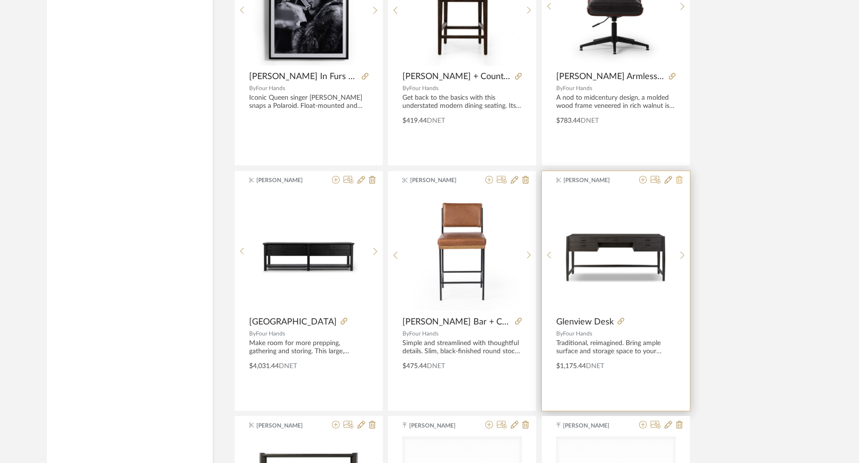
click at [680, 178] on icon at bounding box center [679, 180] width 7 height 8
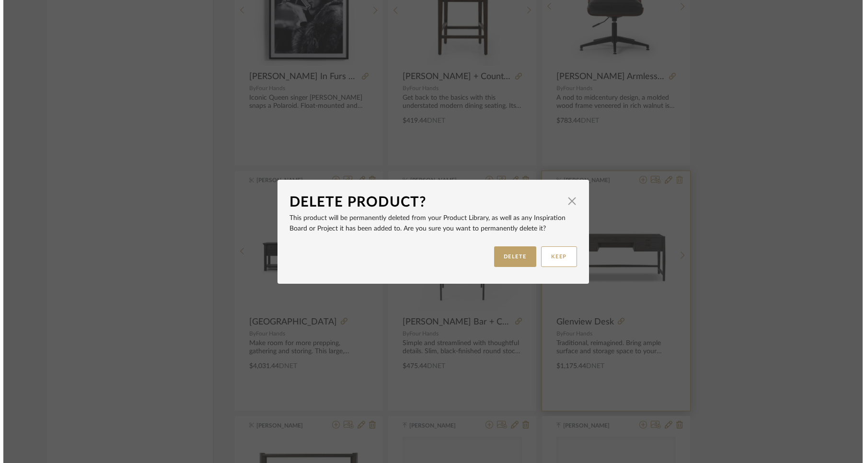
scroll to position [0, 0]
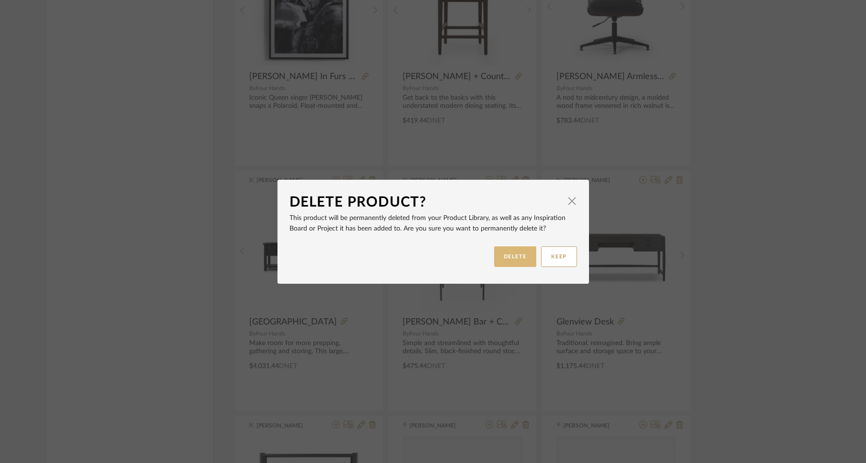
click at [499, 260] on button "DELETE" at bounding box center [515, 256] width 42 height 21
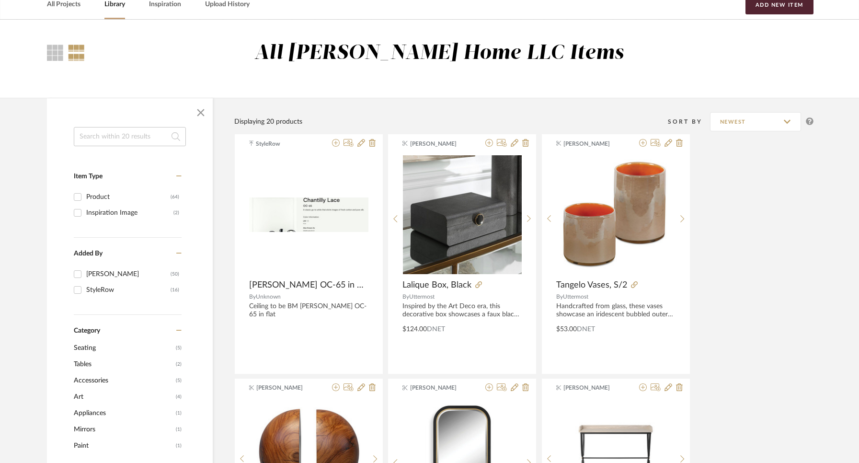
scroll to position [47, 0]
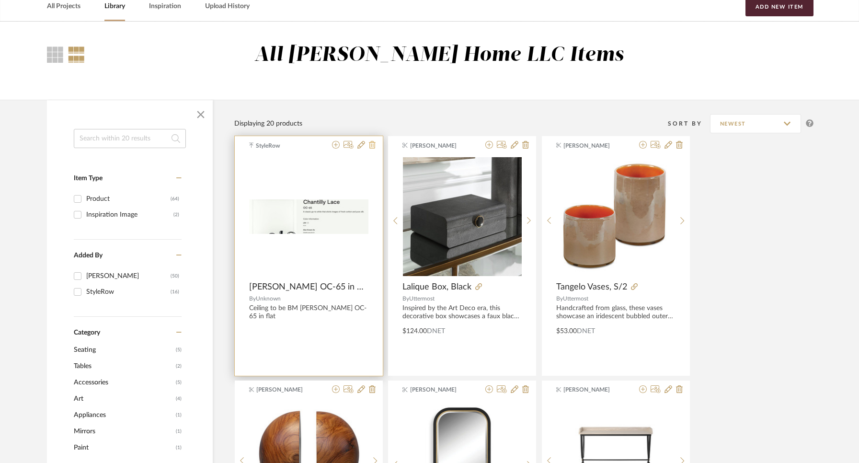
click at [369, 146] on icon at bounding box center [372, 145] width 7 height 8
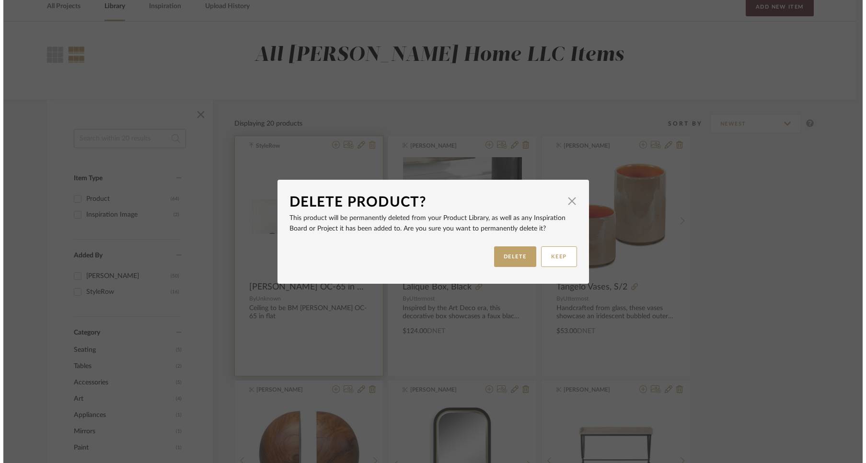
scroll to position [0, 0]
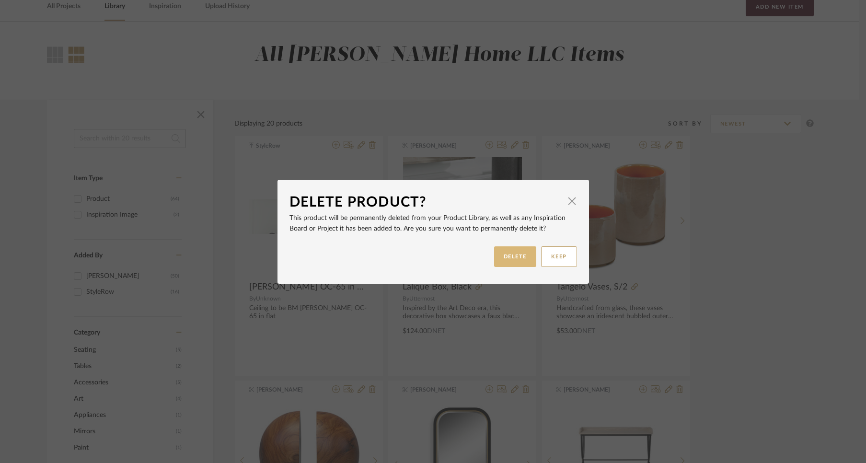
click at [518, 256] on button "DELETE" at bounding box center [515, 256] width 42 height 21
